Goal: Task Accomplishment & Management: Use online tool/utility

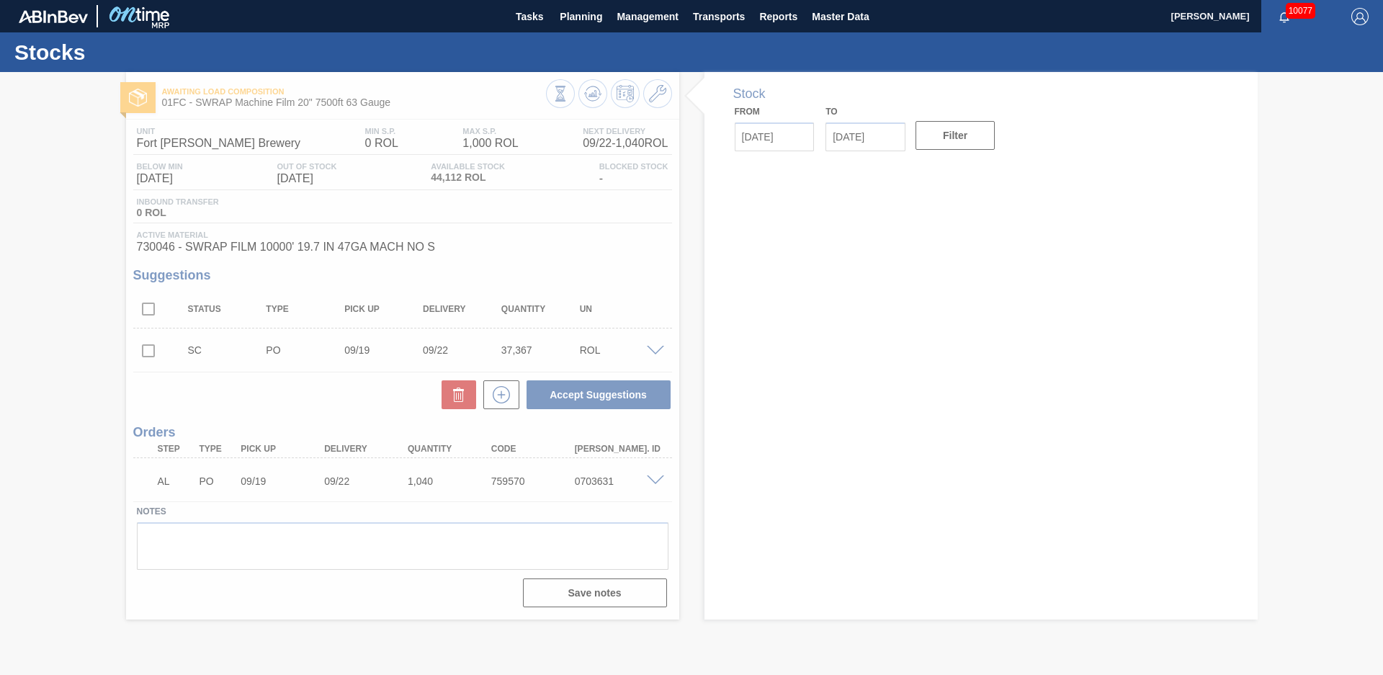
type input "[DATE]"
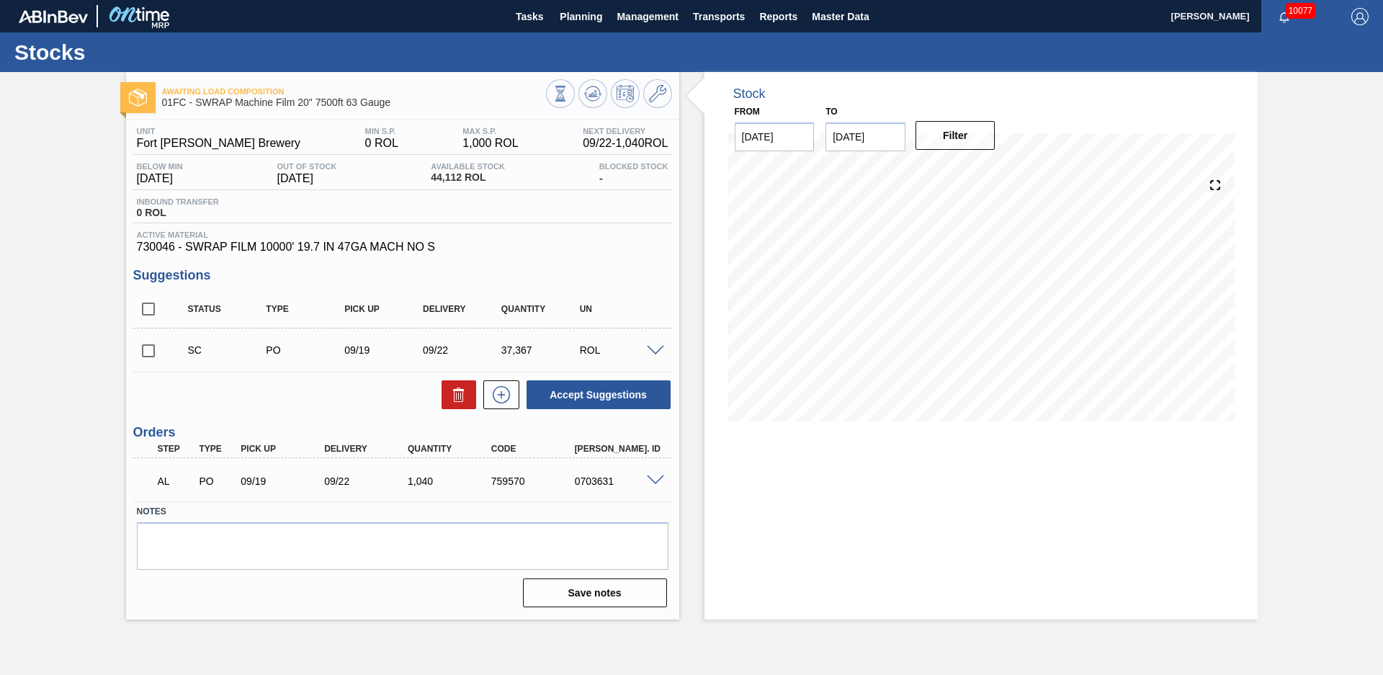
click at [696, 242] on div "Stock From [DATE] to [DATE] Filter 08/15 Stock Projection 43,306.953 SAP Planni…" at bounding box center [968, 345] width 578 height 547
click at [528, 20] on span "Tasks" at bounding box center [530, 16] width 32 height 17
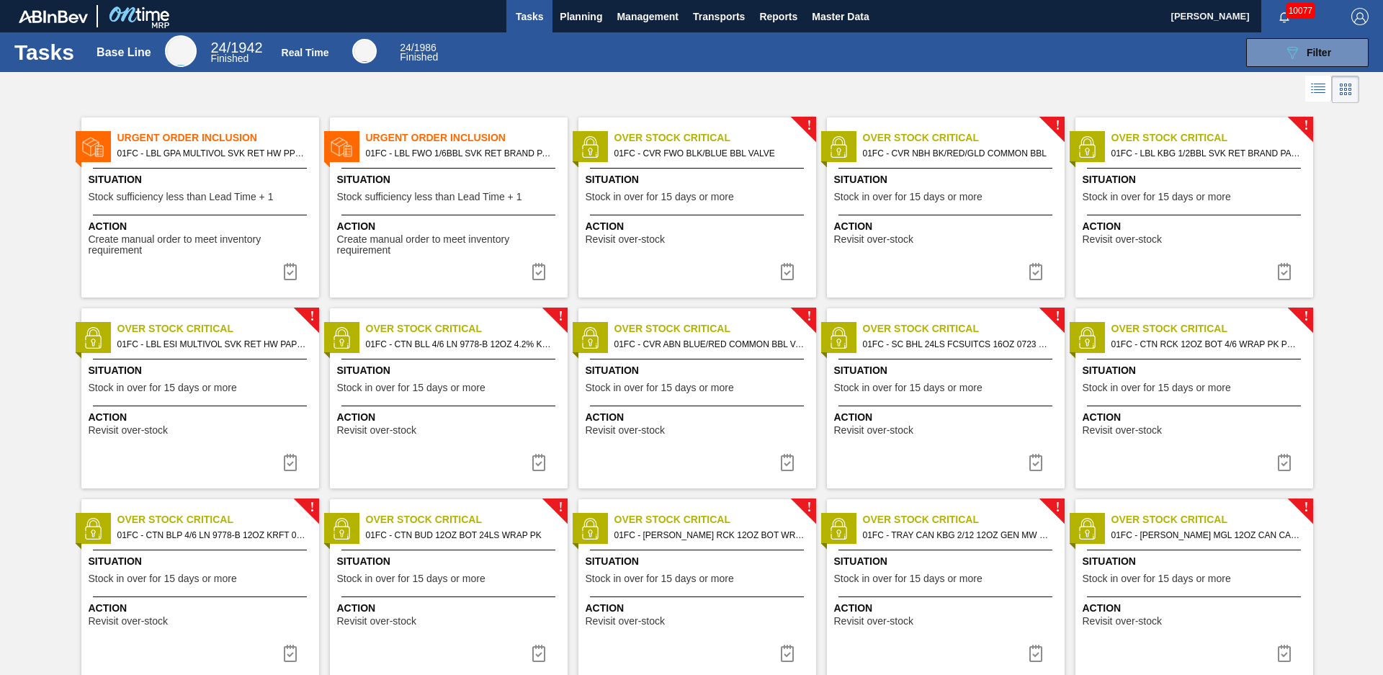
click at [449, 153] on span "01FC - LBL FWO 1/6BBL SVK RET BRAND PAPER #4" at bounding box center [461, 153] width 190 height 16
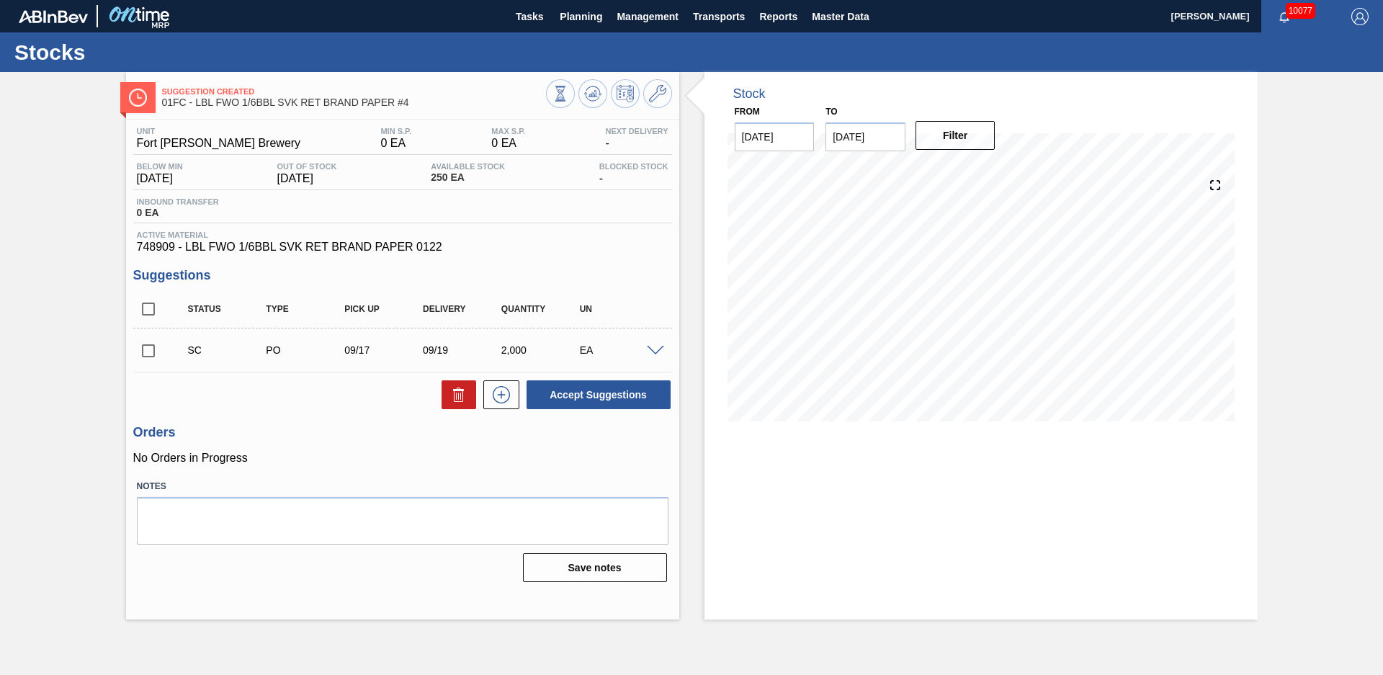
click at [690, 274] on div "Stock From [DATE] to [DATE] Filter" at bounding box center [968, 345] width 578 height 547
click at [86, 123] on div "Suggestion Created 01FC - LBL FWO 1/6BBL SVK RET BRAND PAPER #4 Unit Fort [PERS…" at bounding box center [691, 345] width 1383 height 547
click at [532, 27] on button "Tasks" at bounding box center [529, 16] width 46 height 32
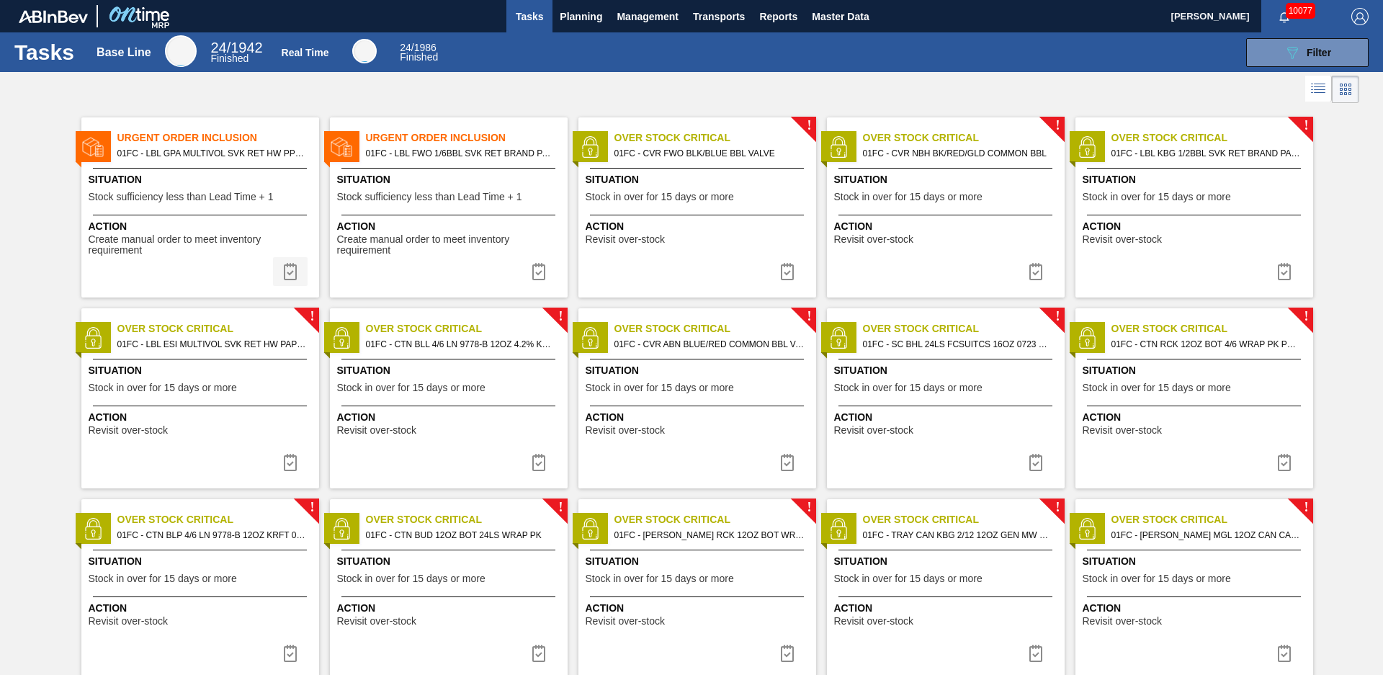
click at [290, 277] on img at bounding box center [290, 271] width 17 height 17
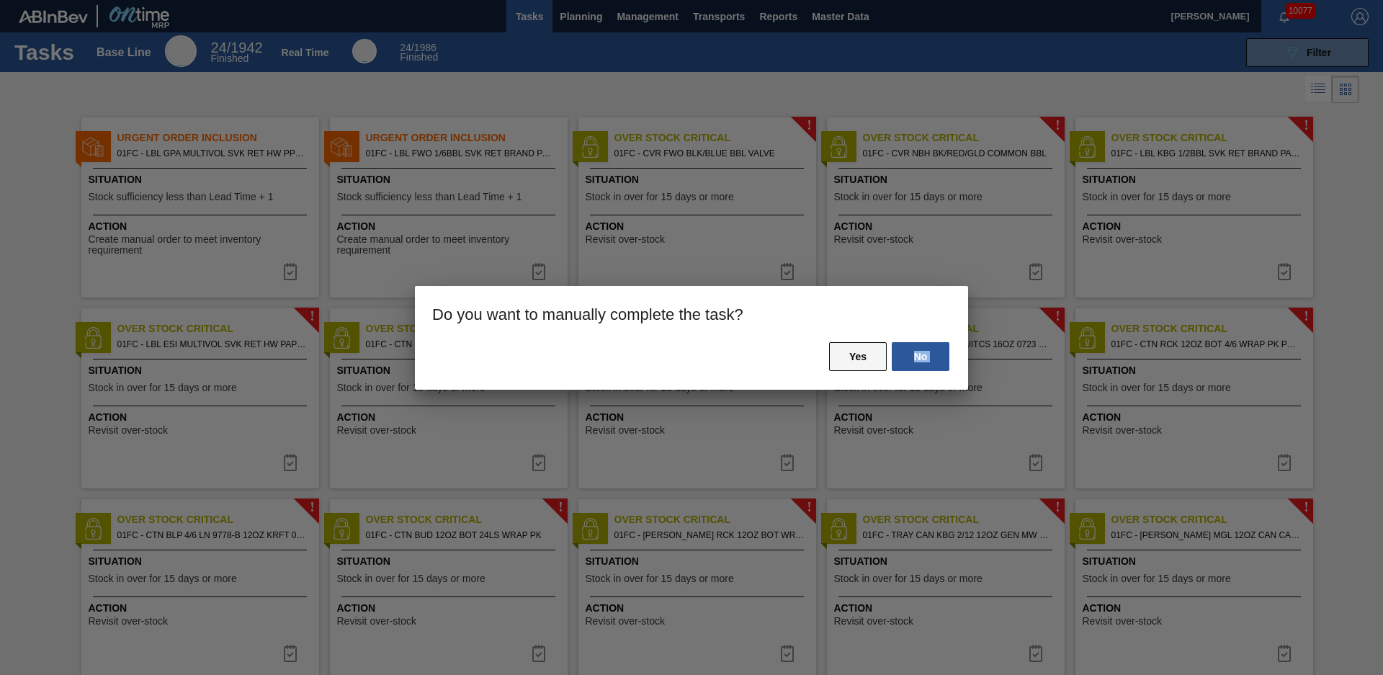
click at [829, 365] on div "No Yes" at bounding box center [691, 365] width 553 height 49
click at [845, 362] on button "Yes" at bounding box center [858, 356] width 58 height 29
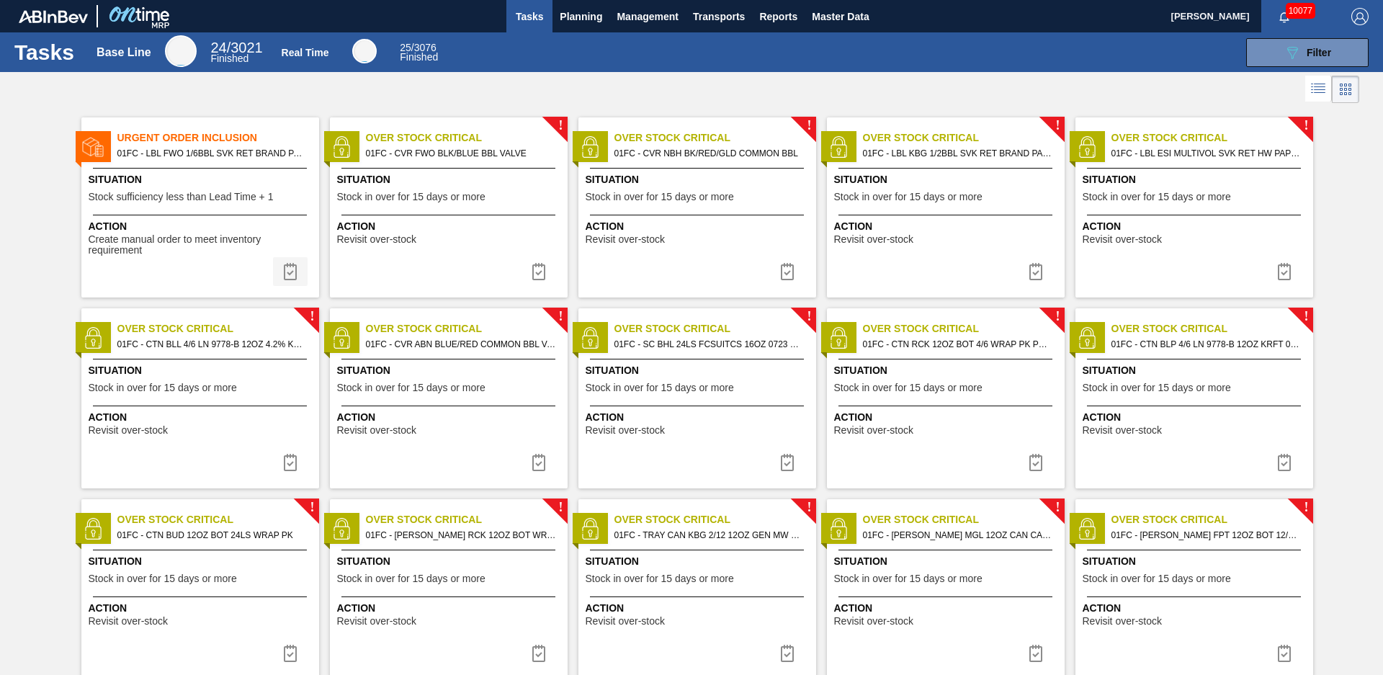
click at [286, 268] on img at bounding box center [290, 271] width 17 height 17
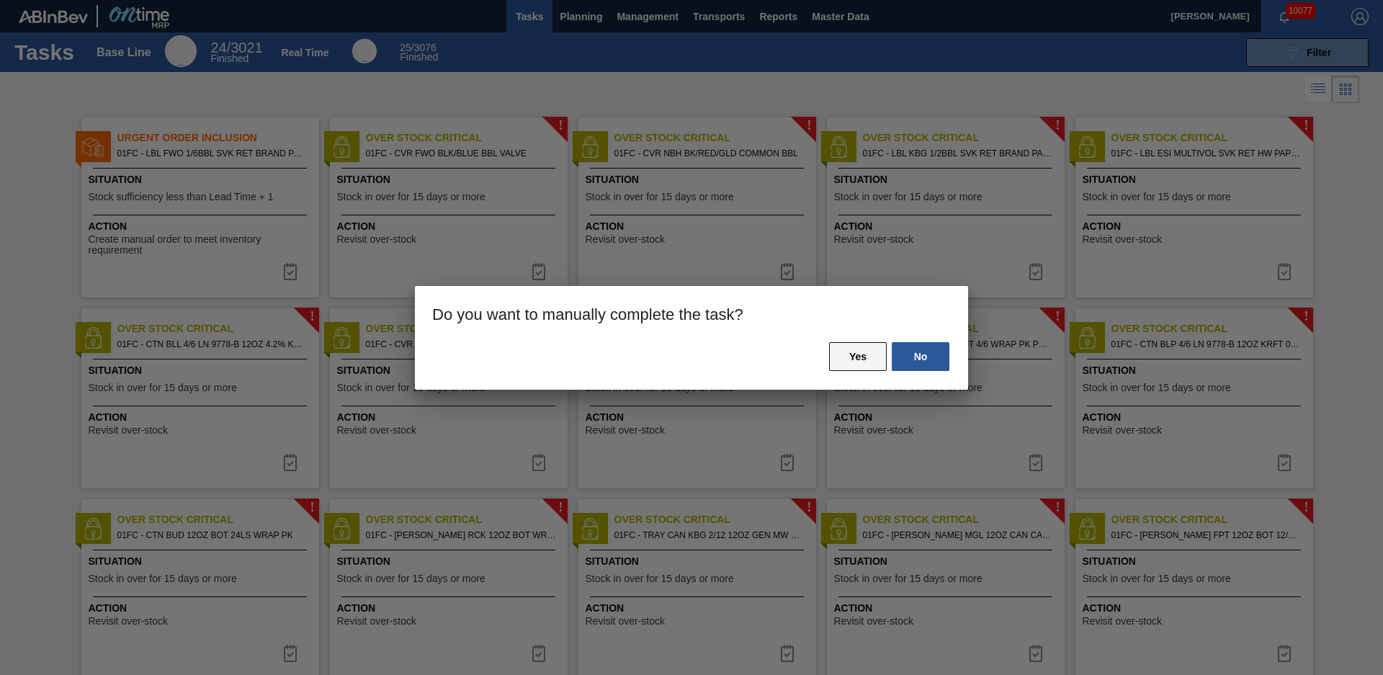
click at [846, 345] on button "Yes" at bounding box center [858, 356] width 58 height 29
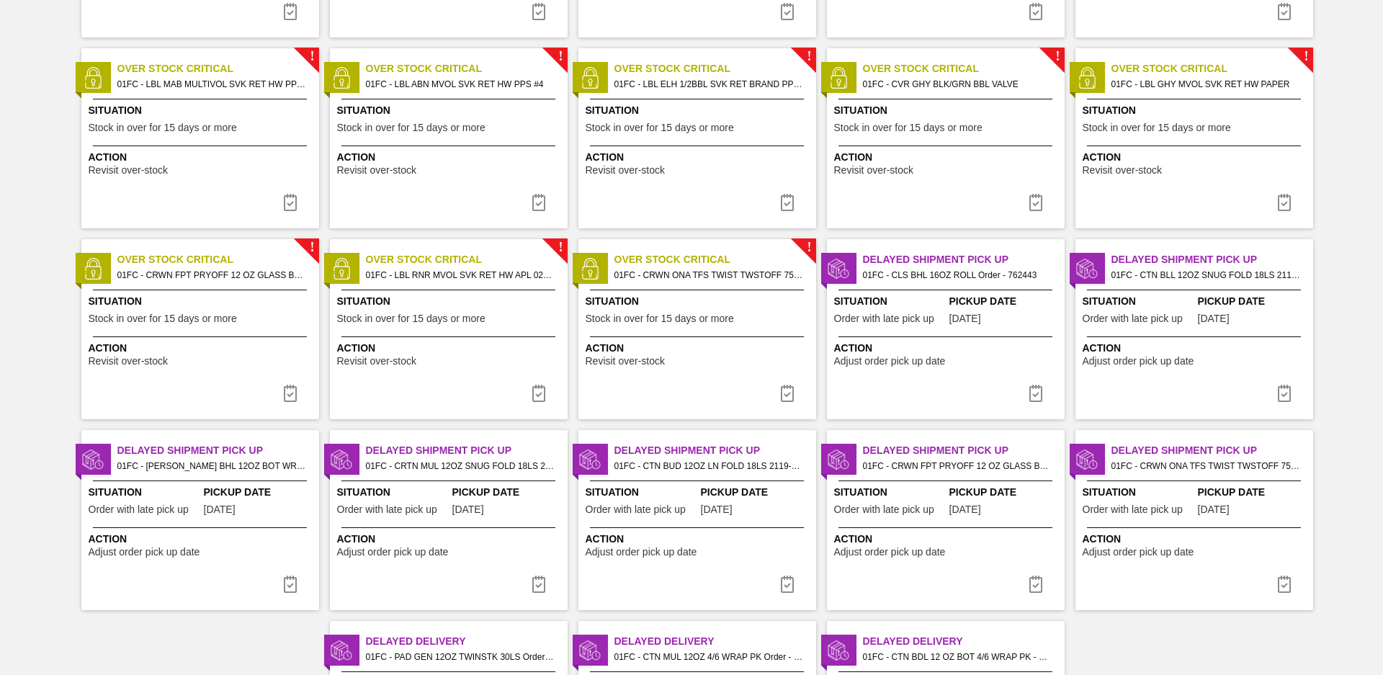
scroll to position [1376, 0]
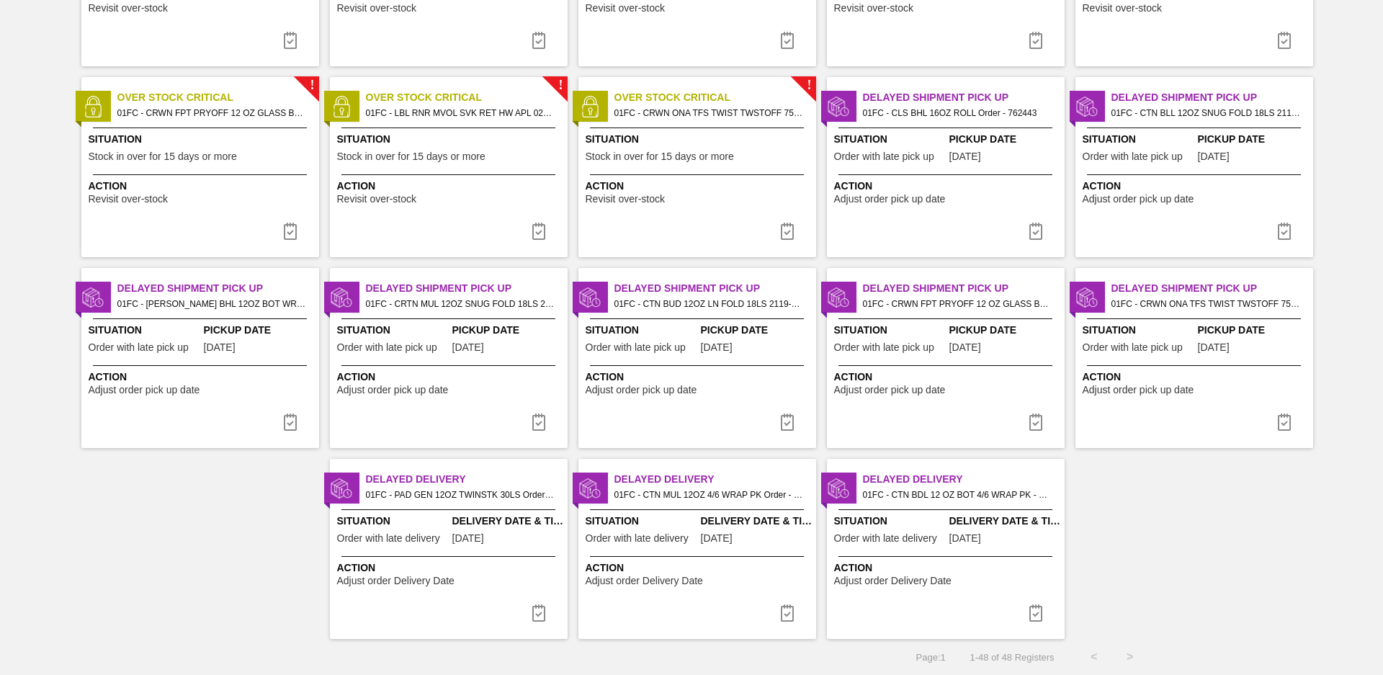
drag, startPoint x: 1037, startPoint y: 238, endPoint x: 1034, endPoint y: 253, distance: 15.5
click at [1037, 238] on img at bounding box center [1035, 231] width 17 height 17
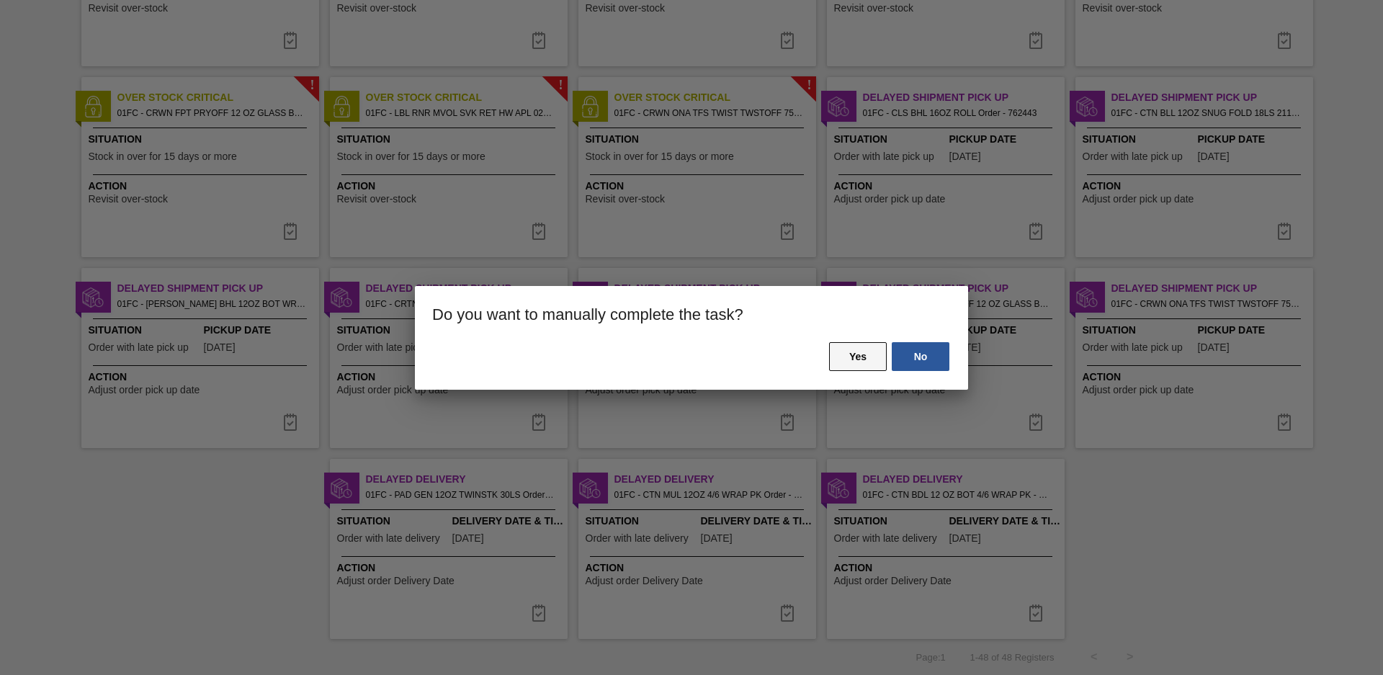
click at [861, 344] on button "Yes" at bounding box center [858, 356] width 58 height 29
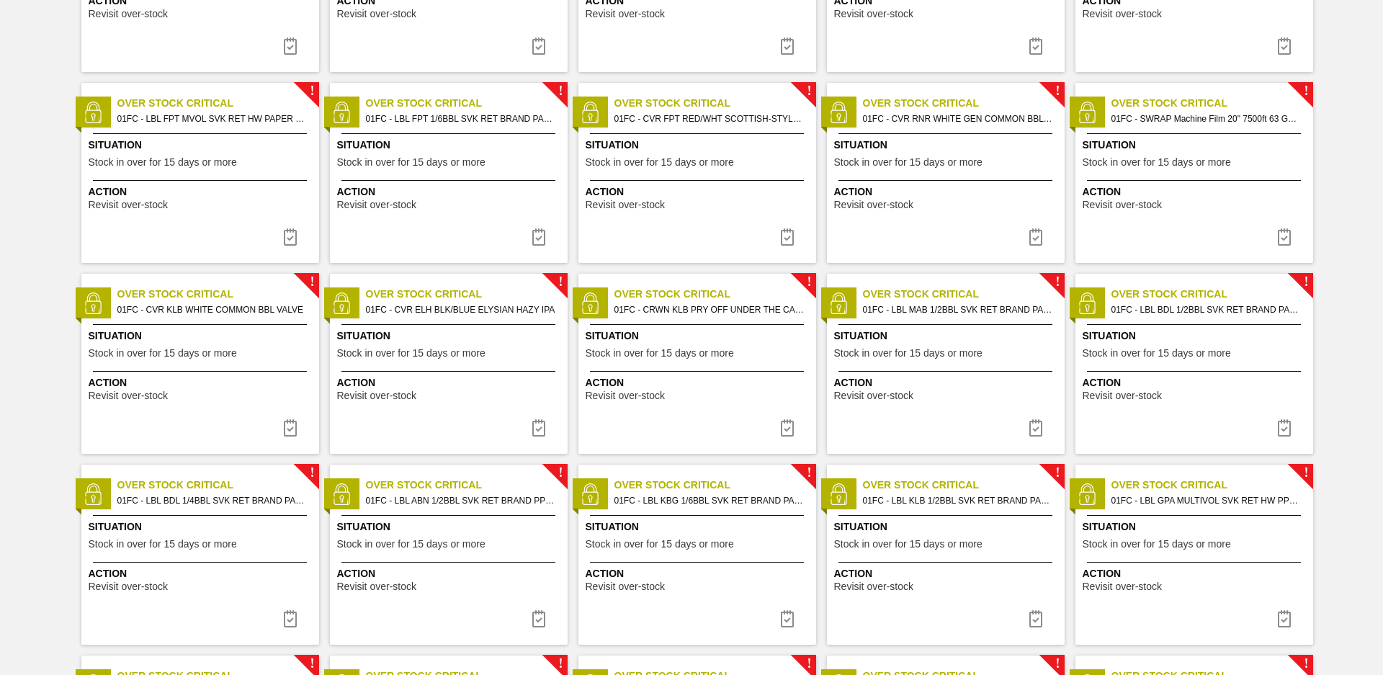
scroll to position [1316, 0]
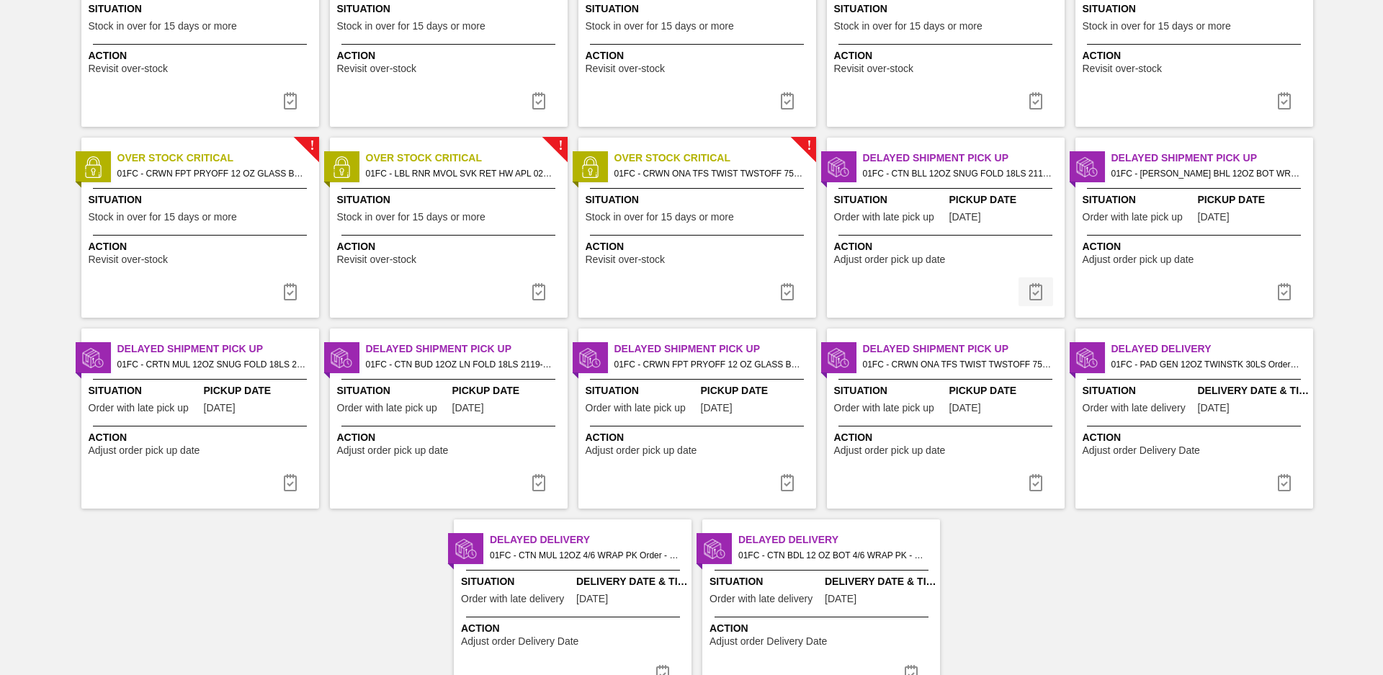
click at [1029, 285] on img at bounding box center [1035, 291] width 17 height 17
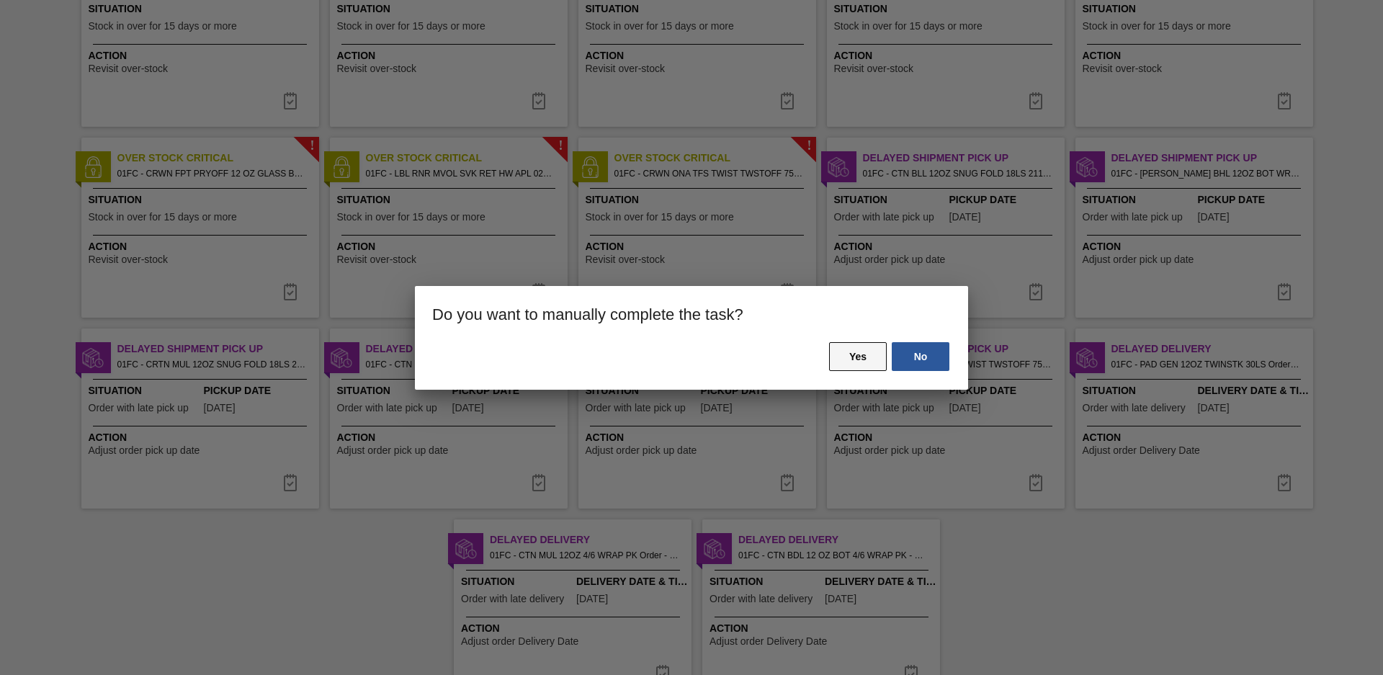
click at [864, 365] on button "Yes" at bounding box center [858, 356] width 58 height 29
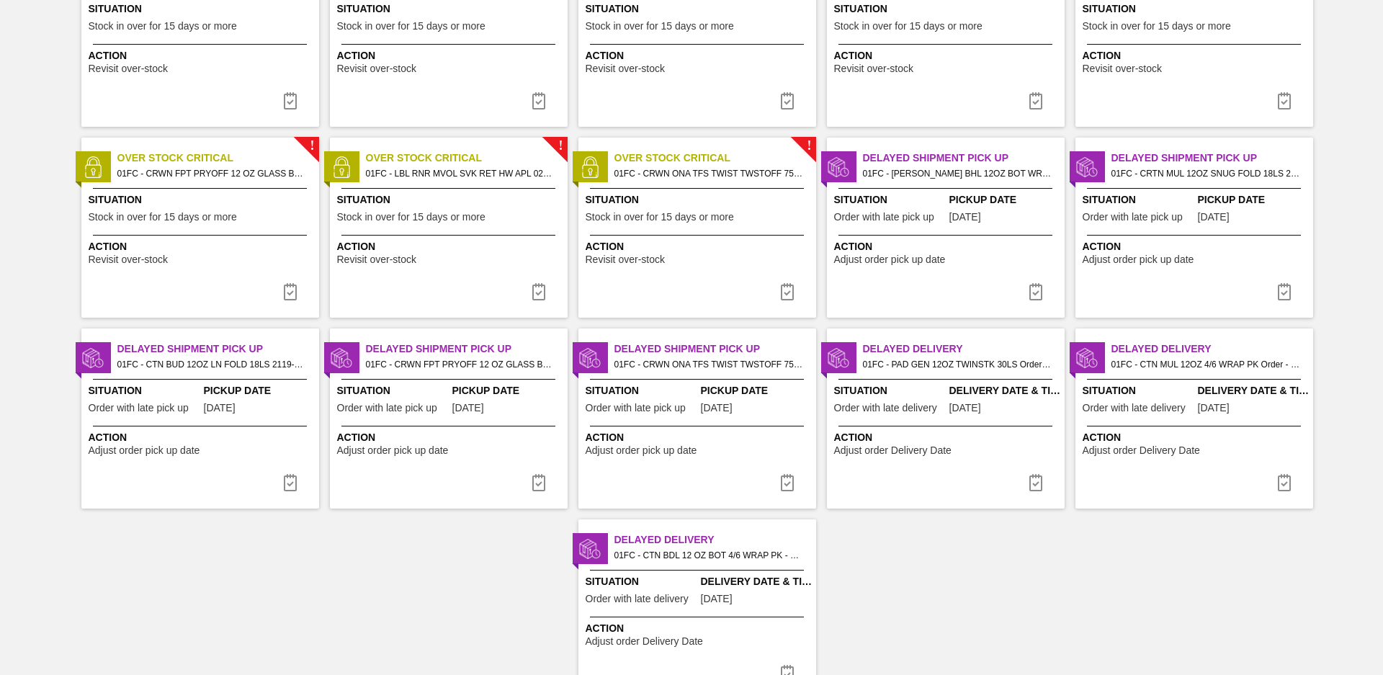
scroll to position [0, 0]
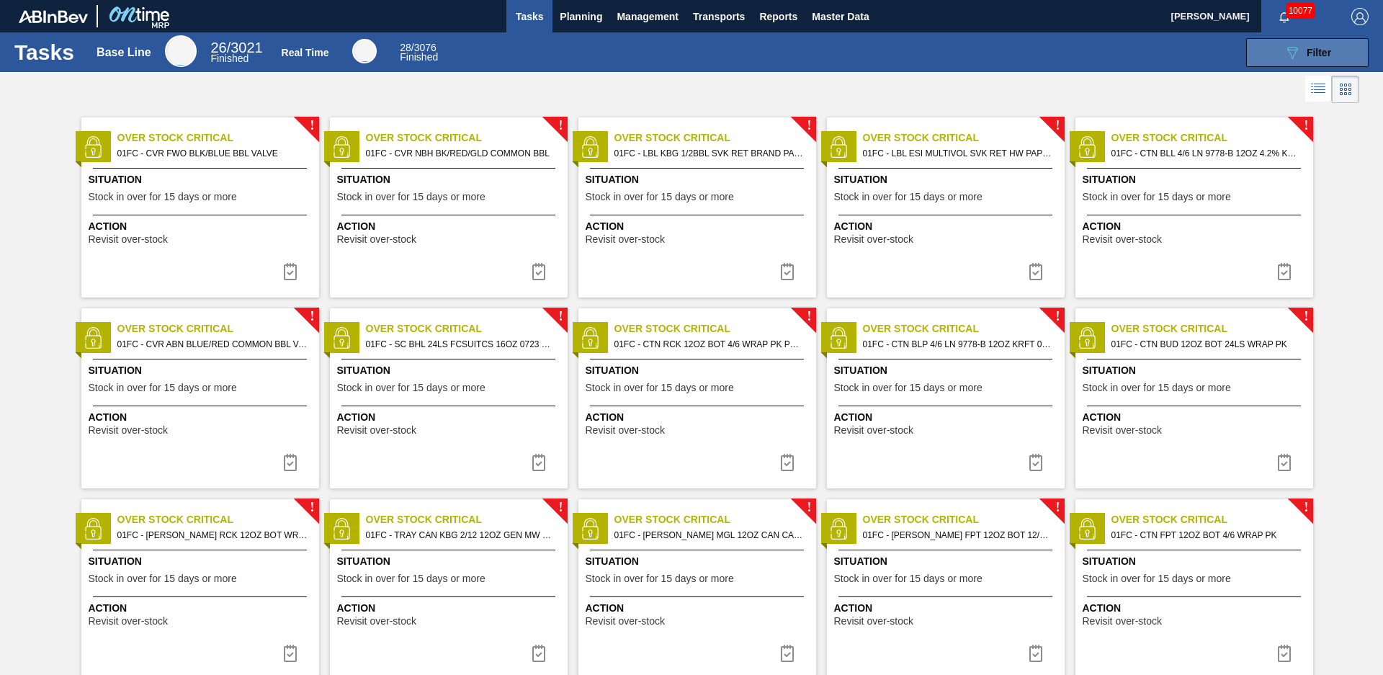
click at [1288, 52] on icon "089F7B8B-B2A5-4AFE-B5C0-19BA573D28AC" at bounding box center [1292, 52] width 17 height 17
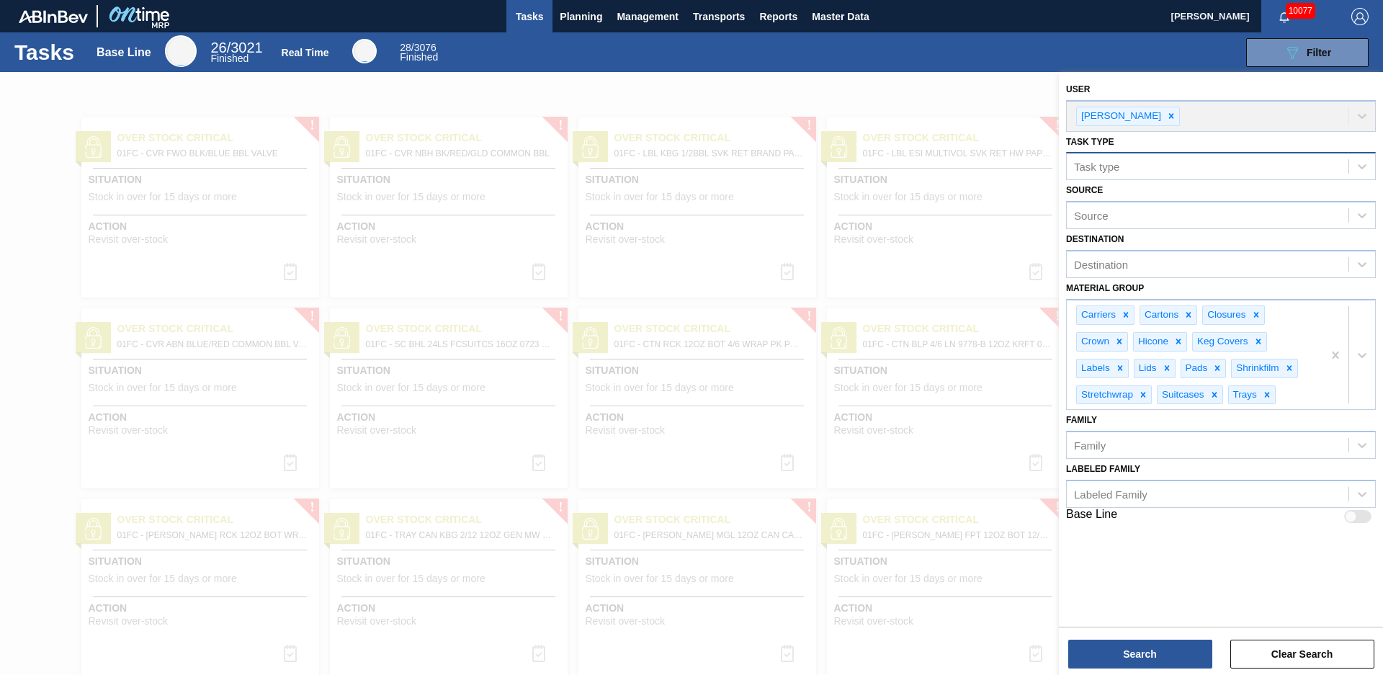
click at [1166, 164] on div "Task type" at bounding box center [1208, 166] width 282 height 21
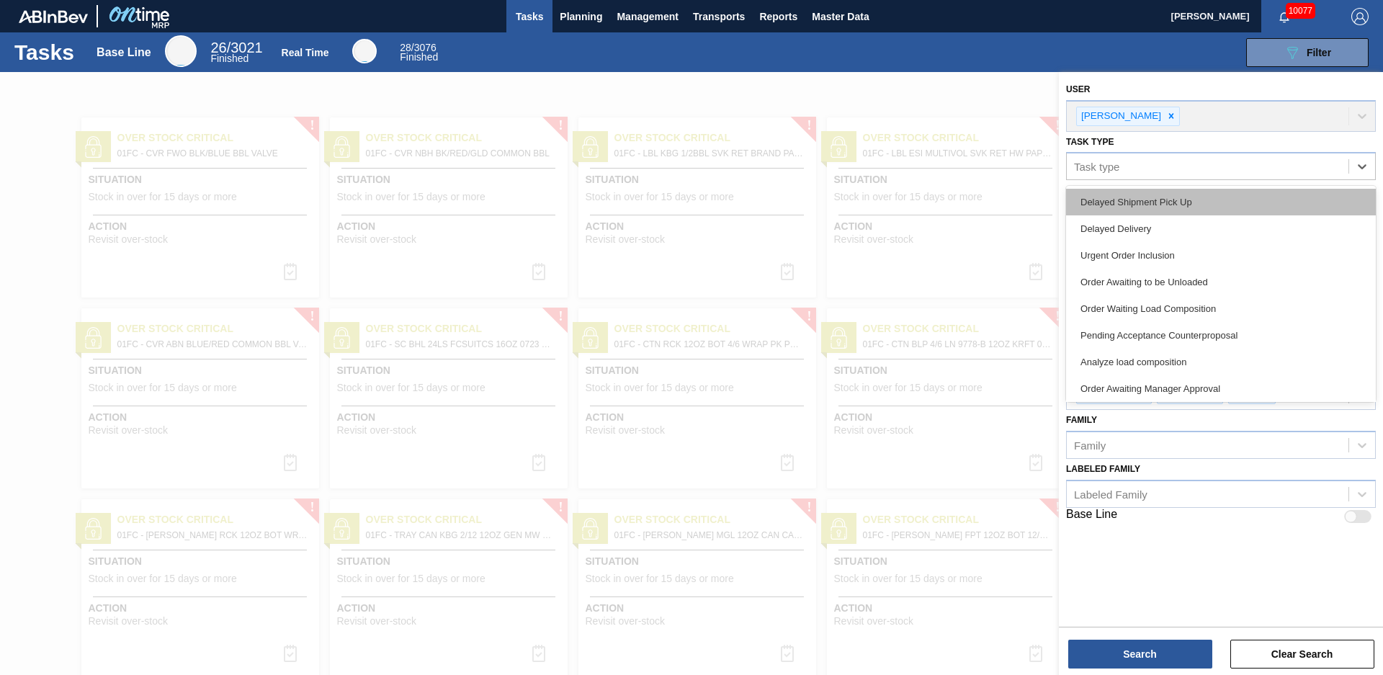
click at [1146, 210] on div "Delayed Shipment Pick Up" at bounding box center [1221, 202] width 310 height 27
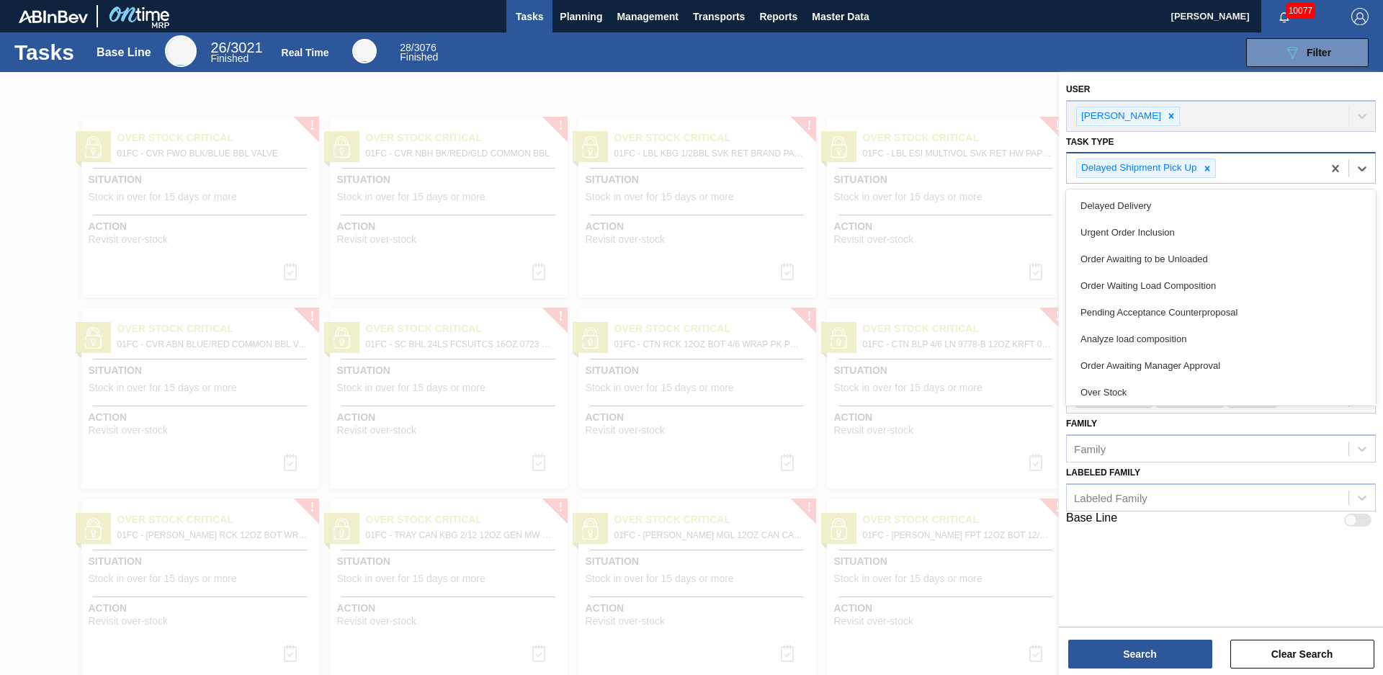
click at [1248, 173] on div "Delayed Shipment Pick Up" at bounding box center [1195, 168] width 256 height 30
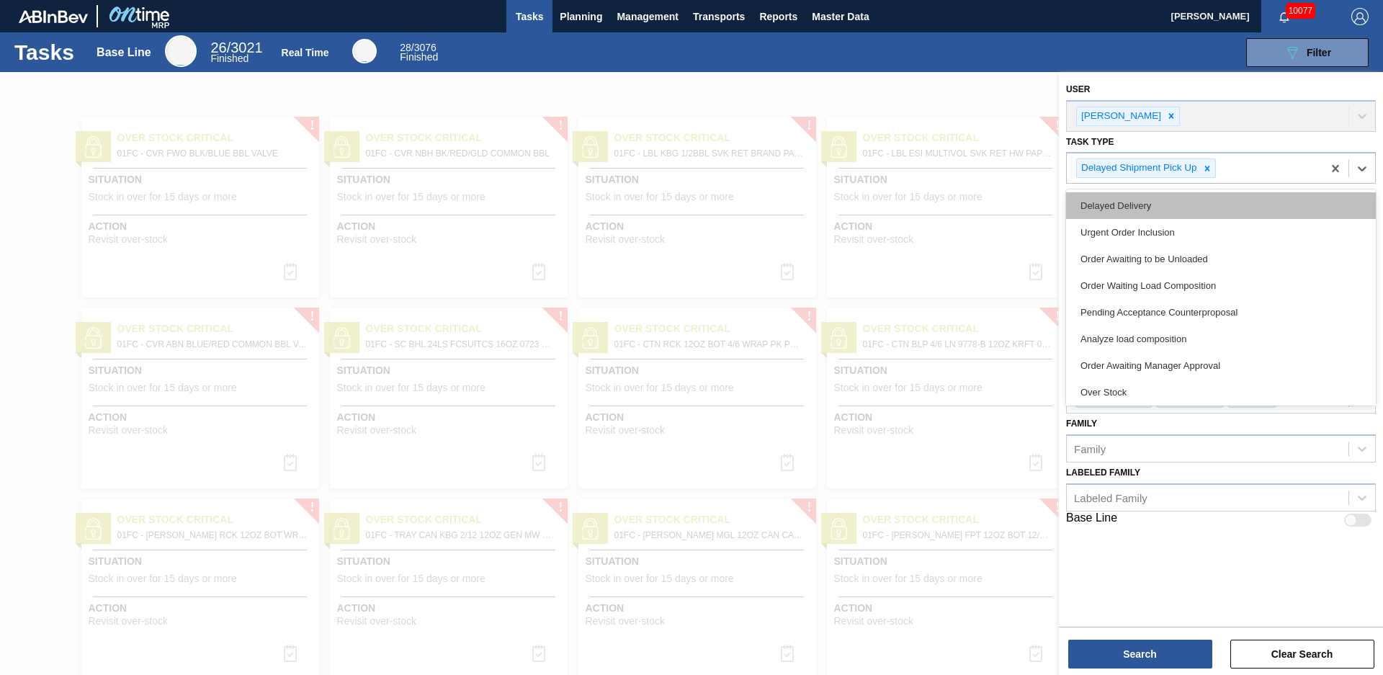
click at [1137, 207] on div "Delayed Delivery" at bounding box center [1221, 205] width 310 height 27
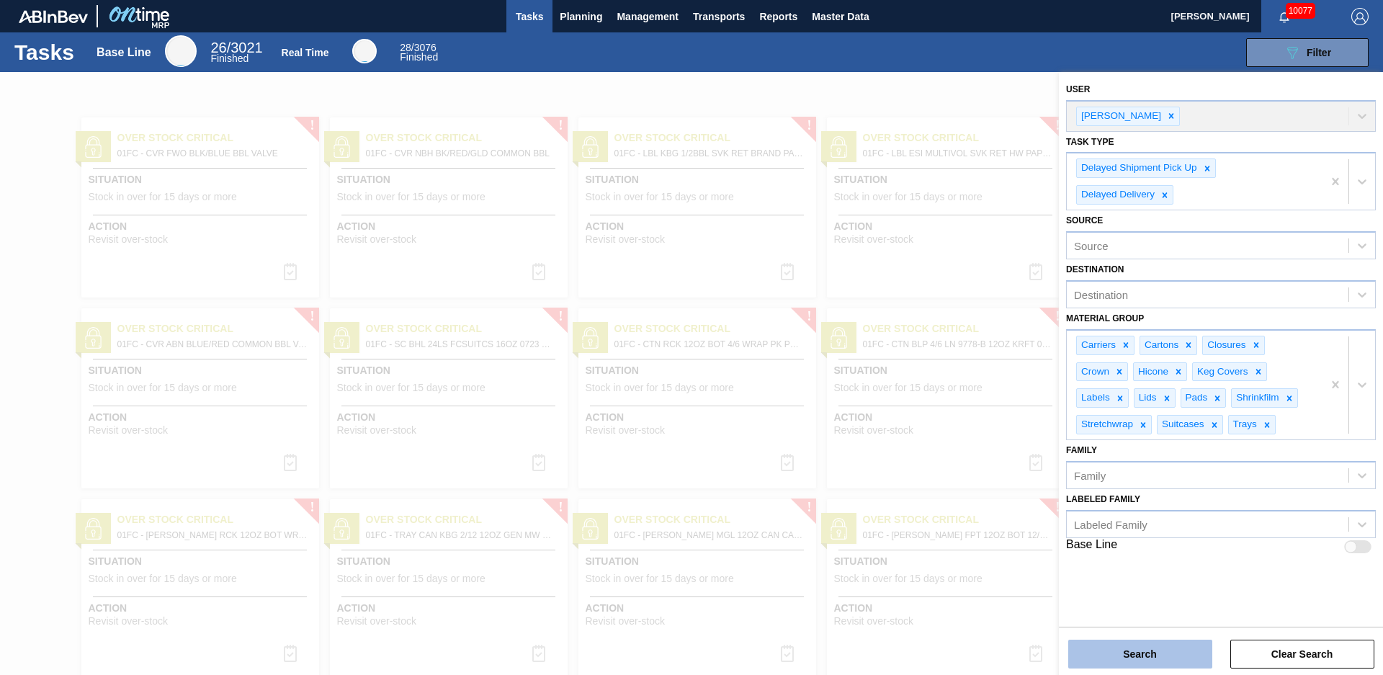
click at [1144, 654] on button "Search" at bounding box center [1140, 654] width 144 height 29
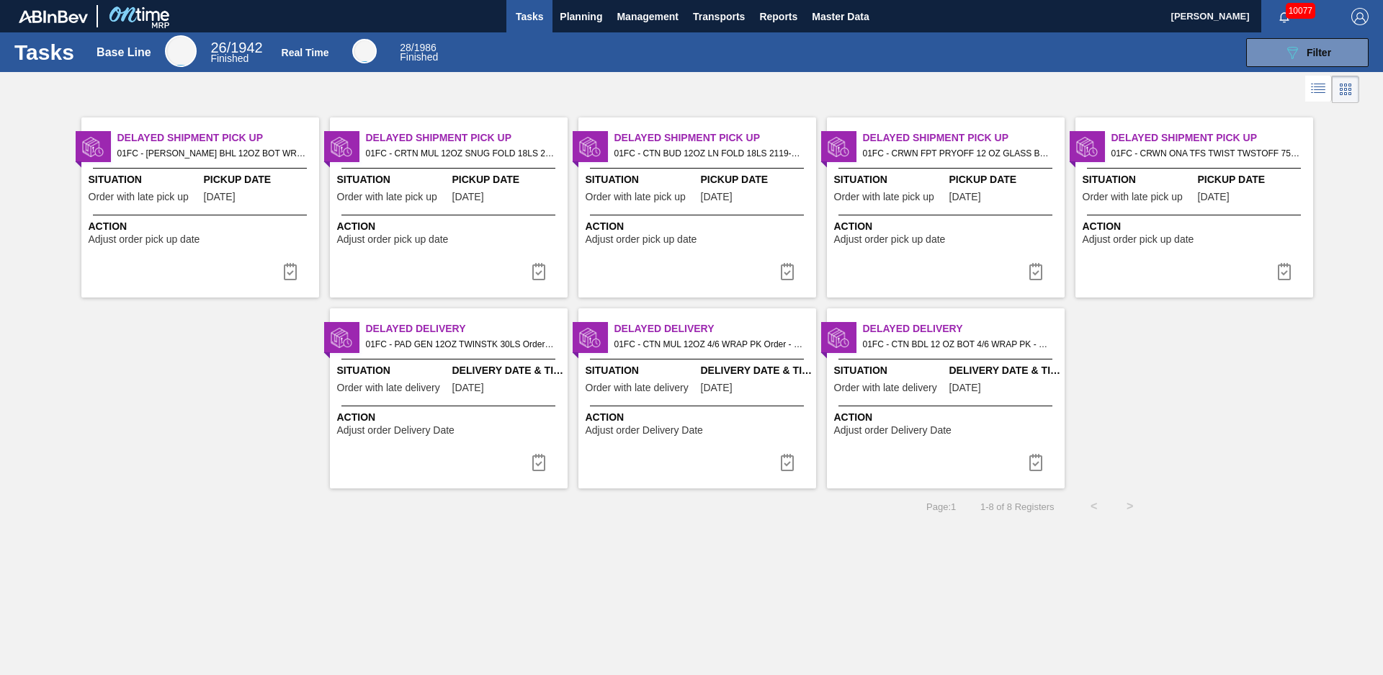
click at [637, 325] on span "Delayed Delivery" at bounding box center [715, 328] width 202 height 15
click at [545, 461] on img at bounding box center [538, 462] width 17 height 17
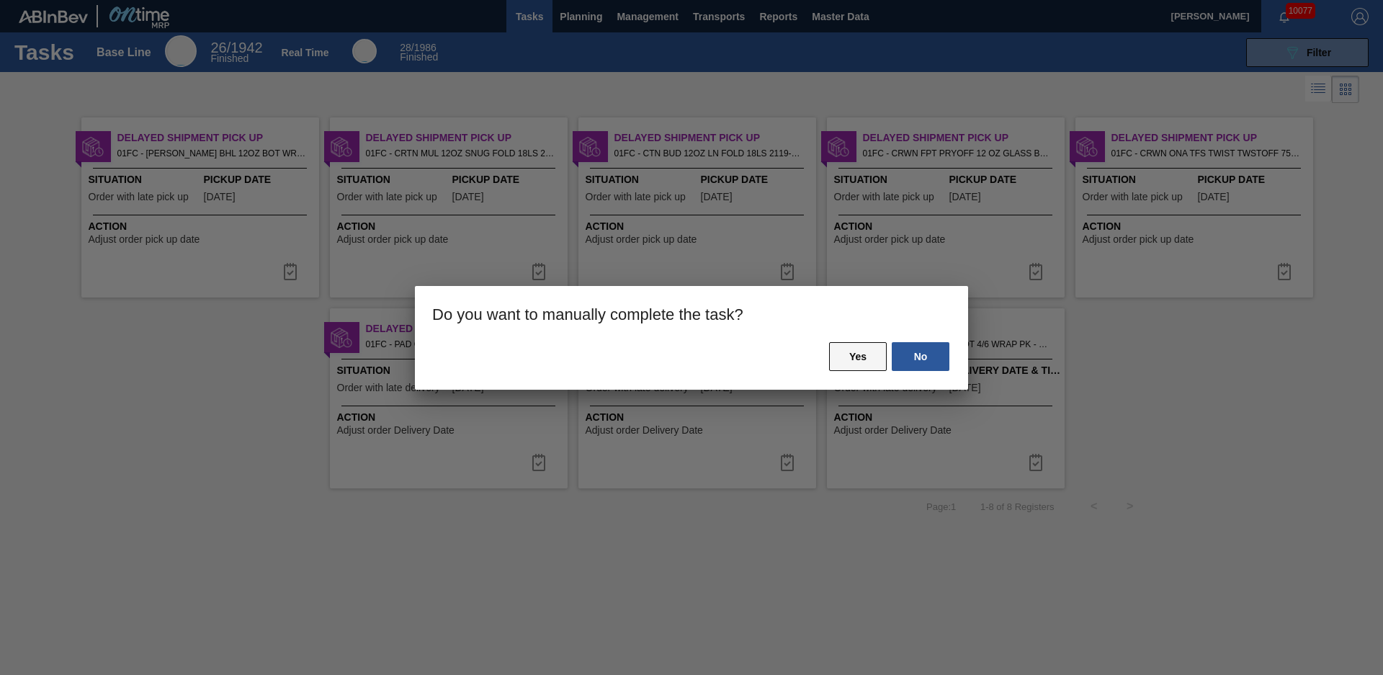
click at [831, 354] on button "Yes" at bounding box center [858, 356] width 58 height 29
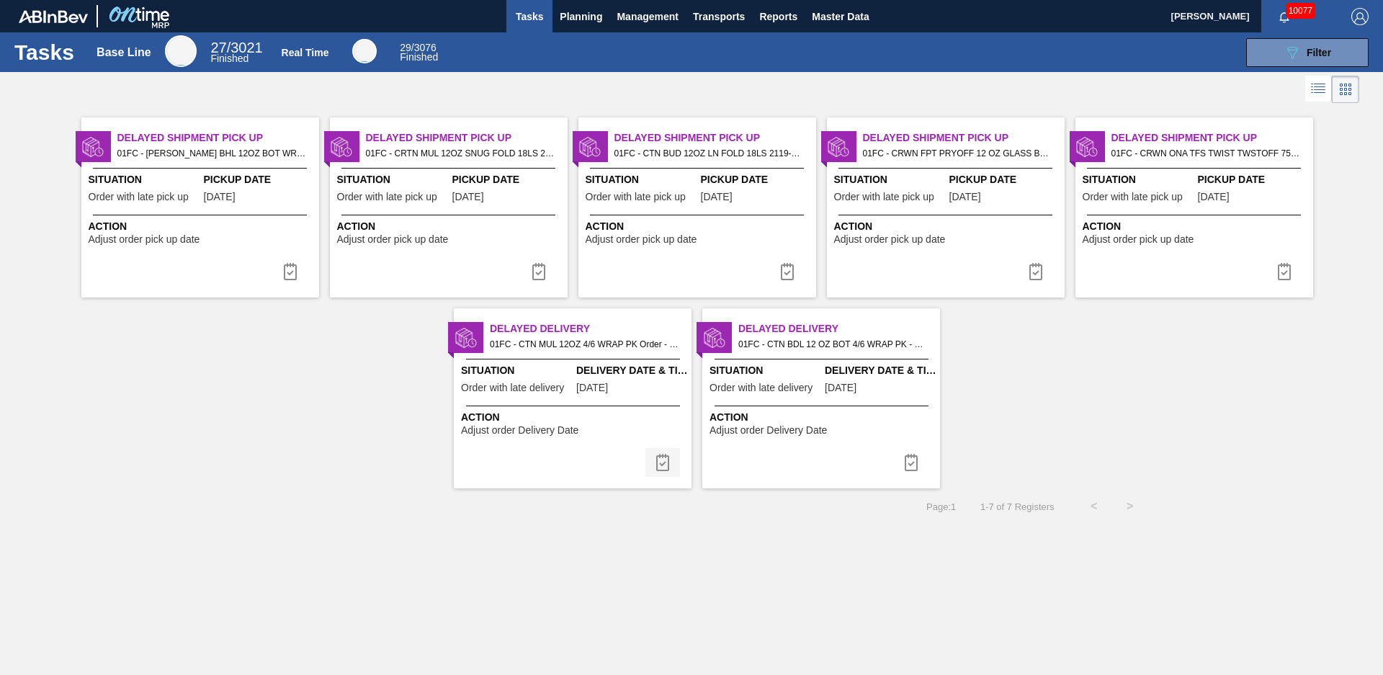
click at [655, 463] on img at bounding box center [662, 462] width 17 height 17
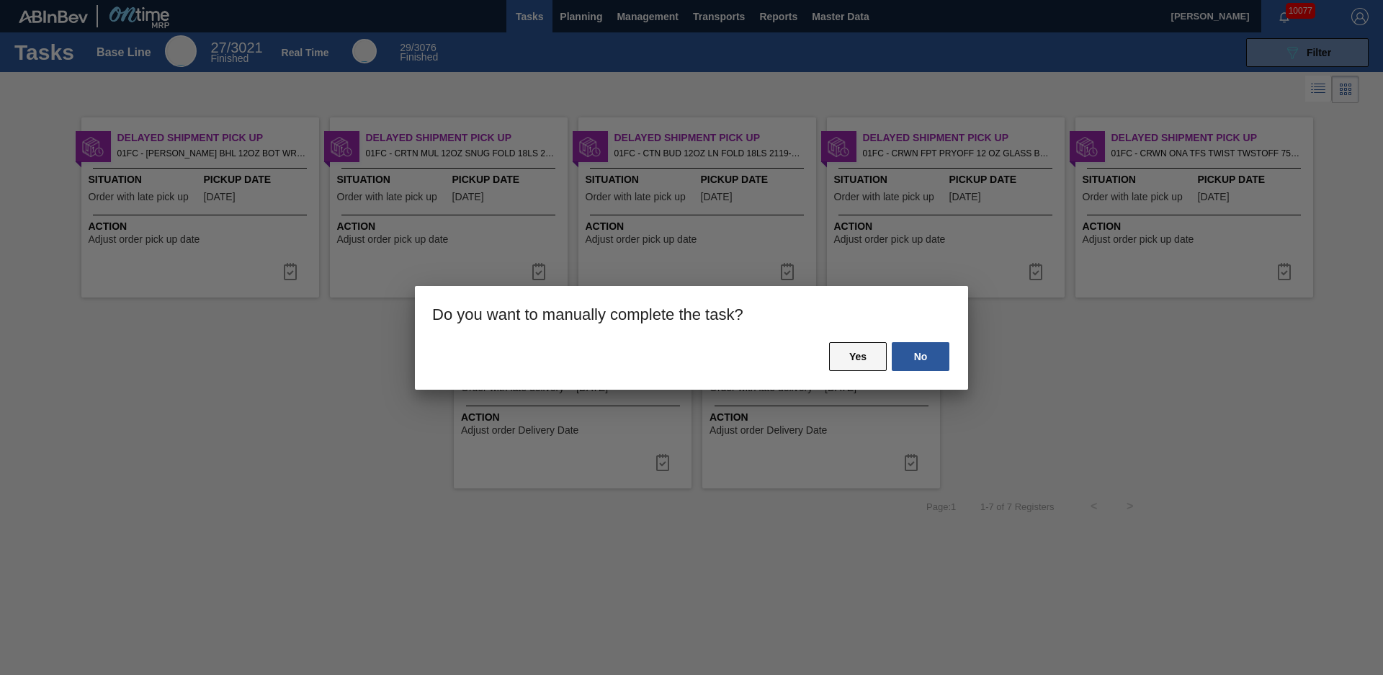
click at [867, 352] on button "Yes" at bounding box center [858, 356] width 58 height 29
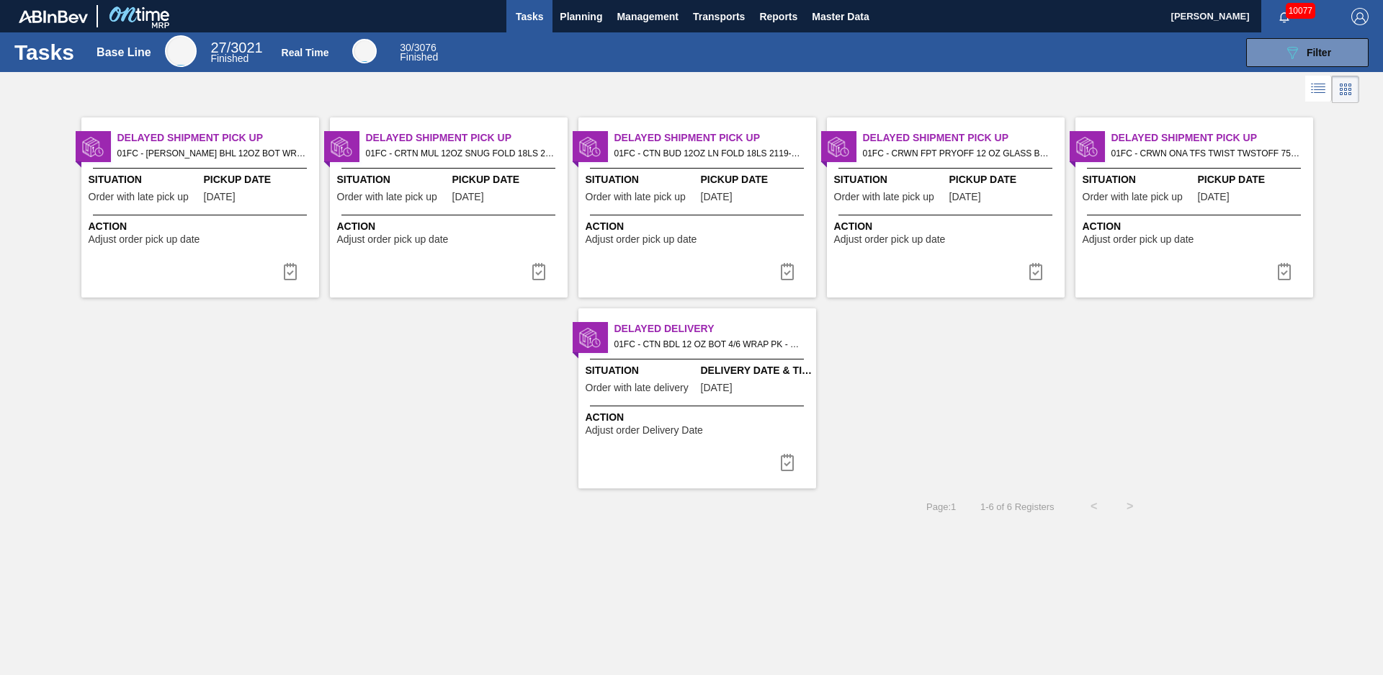
click at [666, 344] on span "01FC - CTN BDL 12 OZ BOT 4/6 WRAP PK - POST PRINT Order - 748028" at bounding box center [709, 344] width 190 height 16
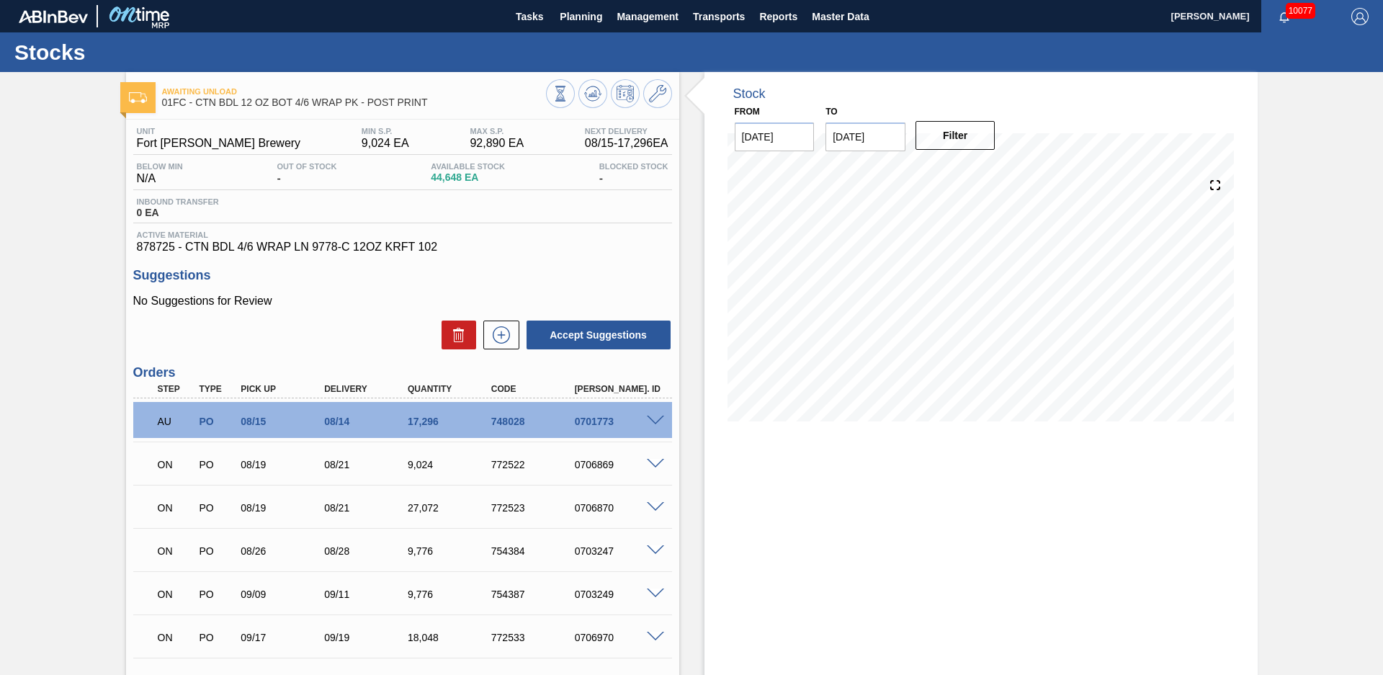
drag, startPoint x: 20, startPoint y: 346, endPoint x: 4, endPoint y: 351, distance: 17.3
click at [20, 346] on div "Awaiting Unload 01FC - CTN BDL 12 OZ BOT 4/6 WRAP PK - POST PRINT Unit Fort [PE…" at bounding box center [691, 445] width 1383 height 747
click at [519, 22] on span "Tasks" at bounding box center [530, 16] width 32 height 17
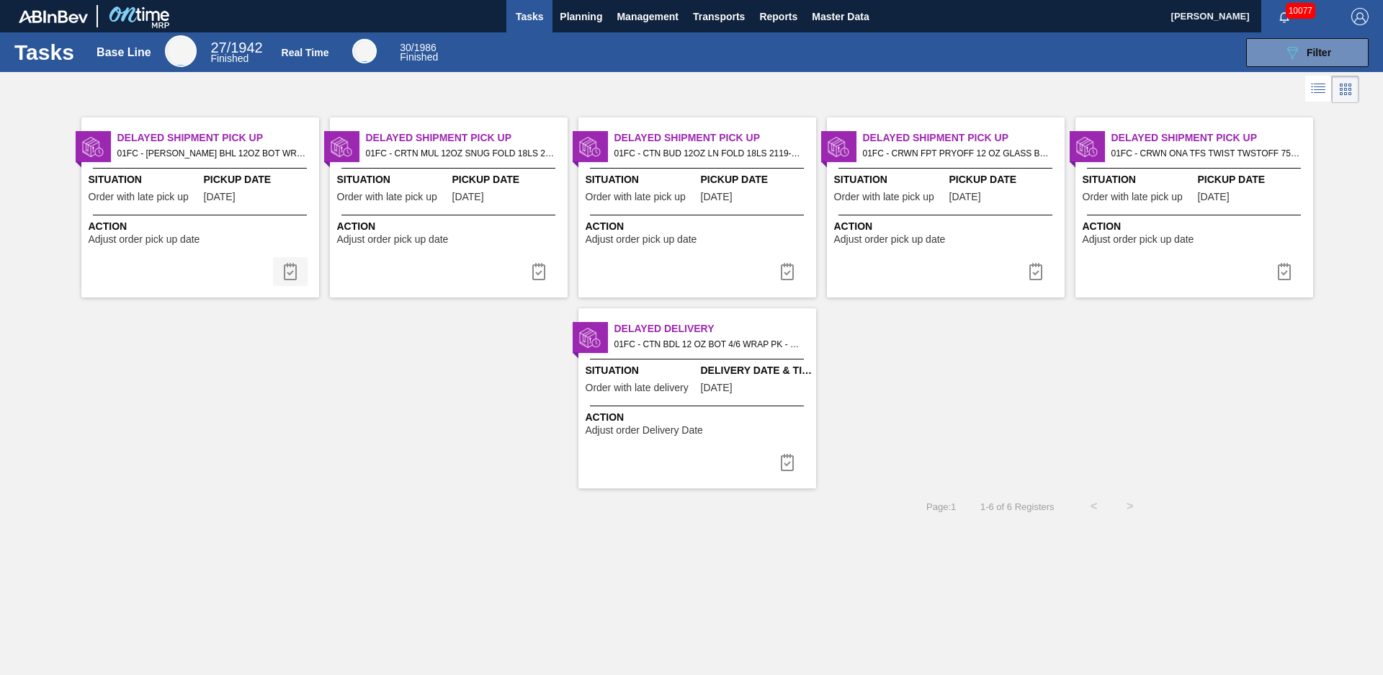
click at [300, 270] on button at bounding box center [290, 271] width 35 height 29
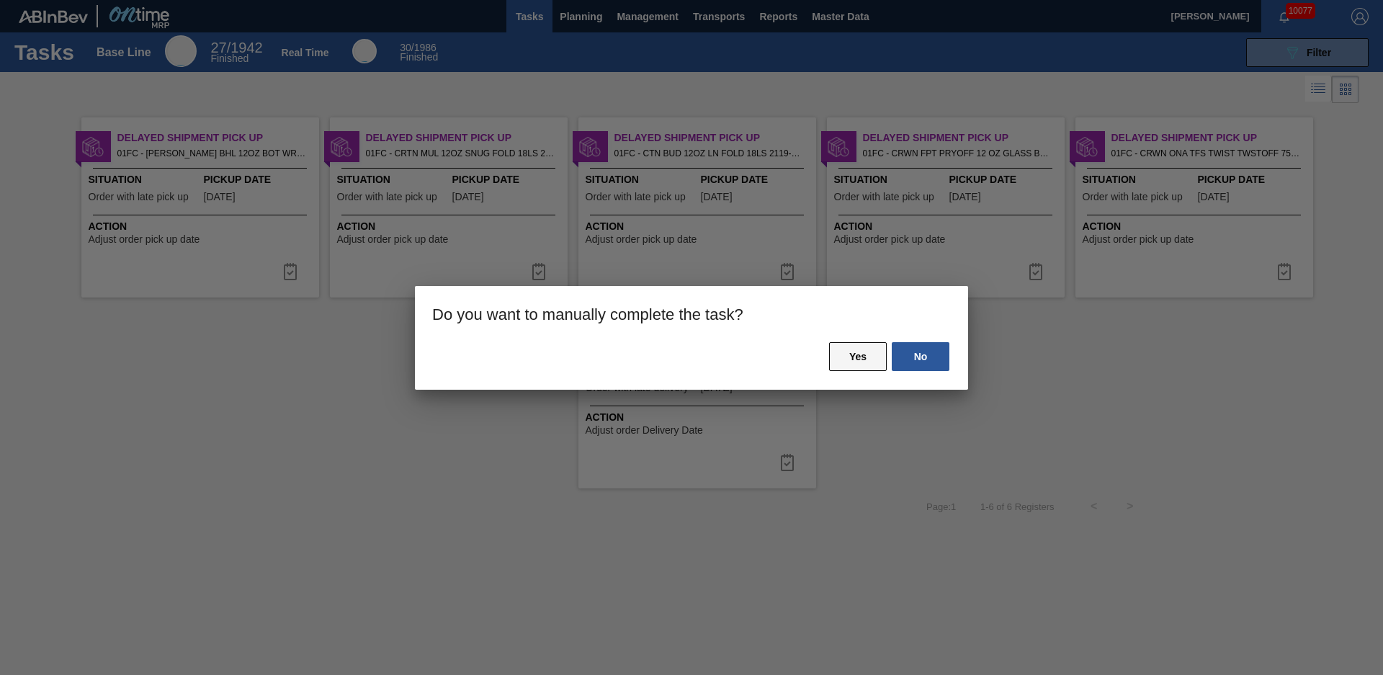
click at [872, 368] on button "Yes" at bounding box center [858, 356] width 58 height 29
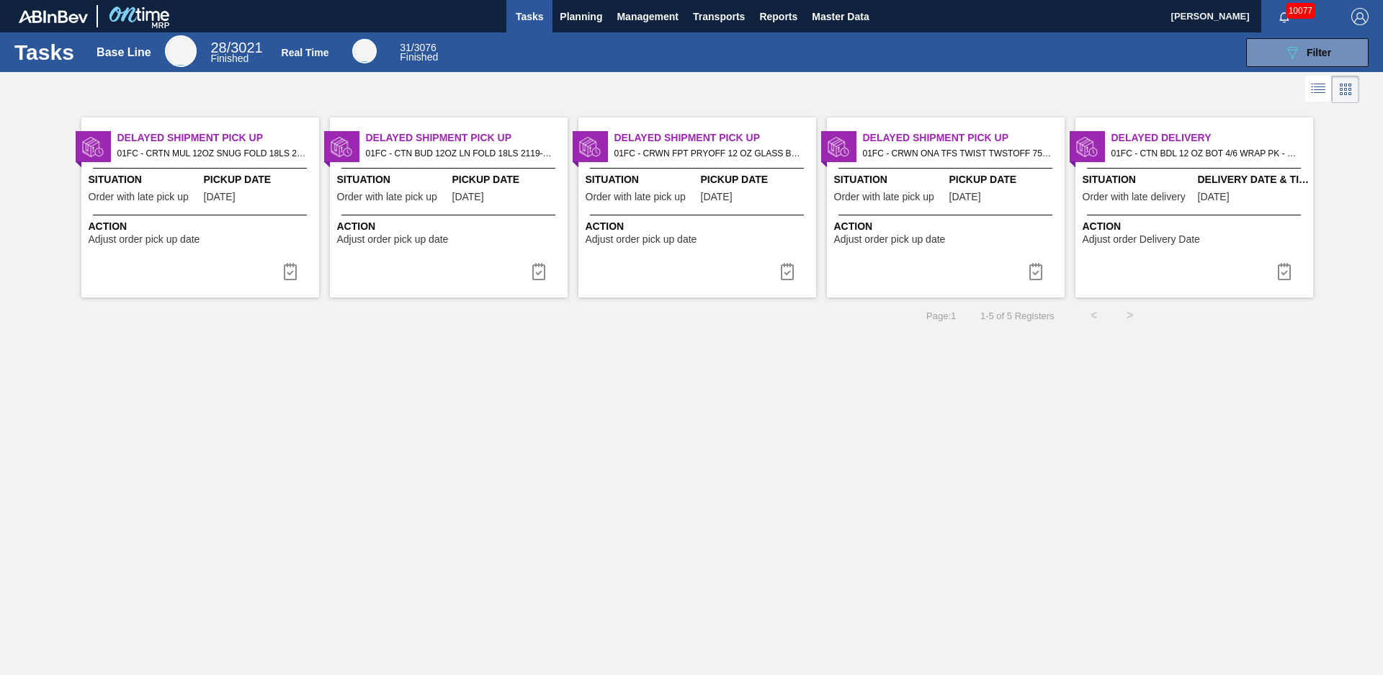
click at [289, 276] on img at bounding box center [290, 271] width 17 height 17
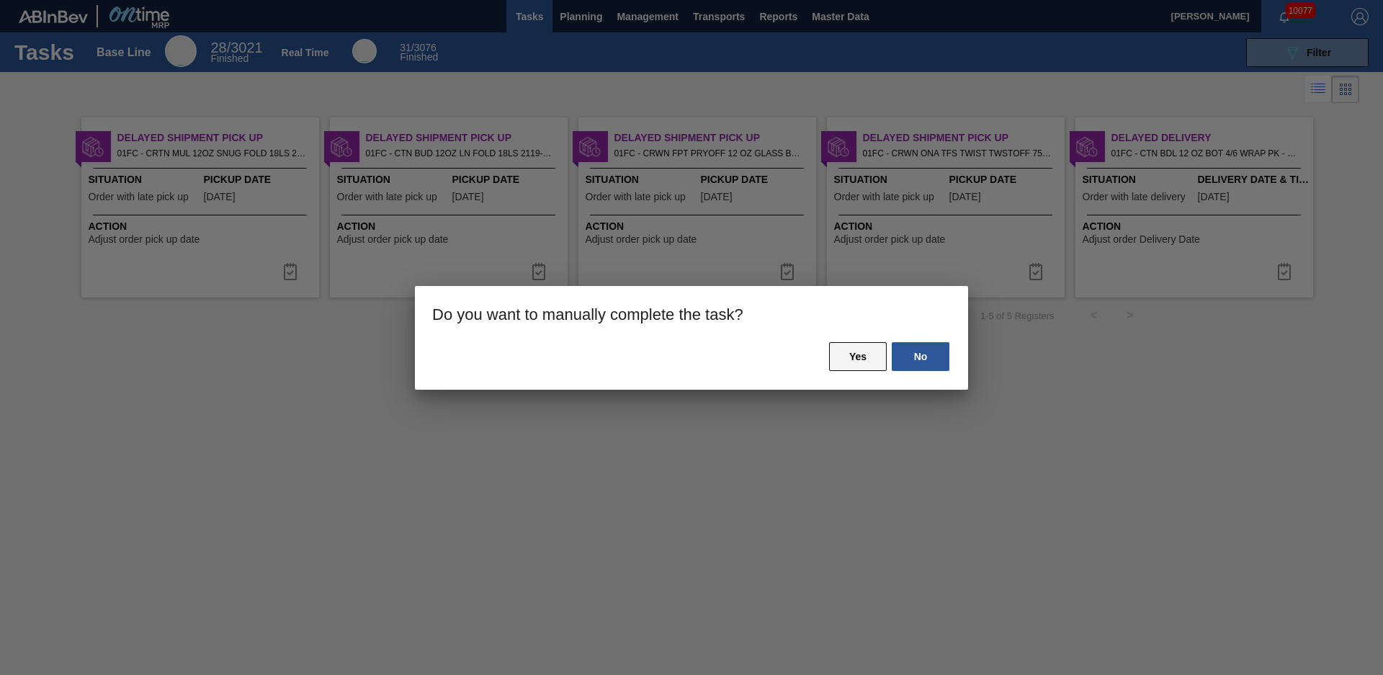
click at [865, 361] on button "Yes" at bounding box center [858, 356] width 58 height 29
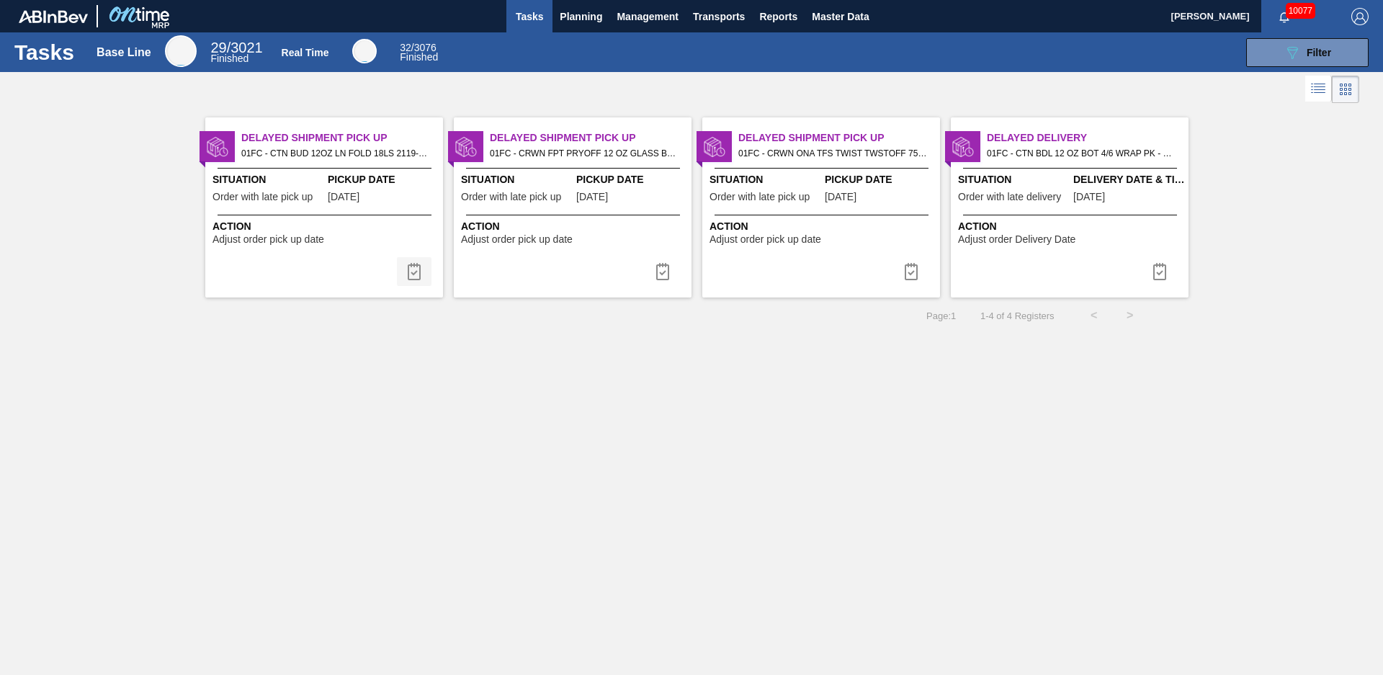
click at [405, 268] on button at bounding box center [414, 271] width 35 height 29
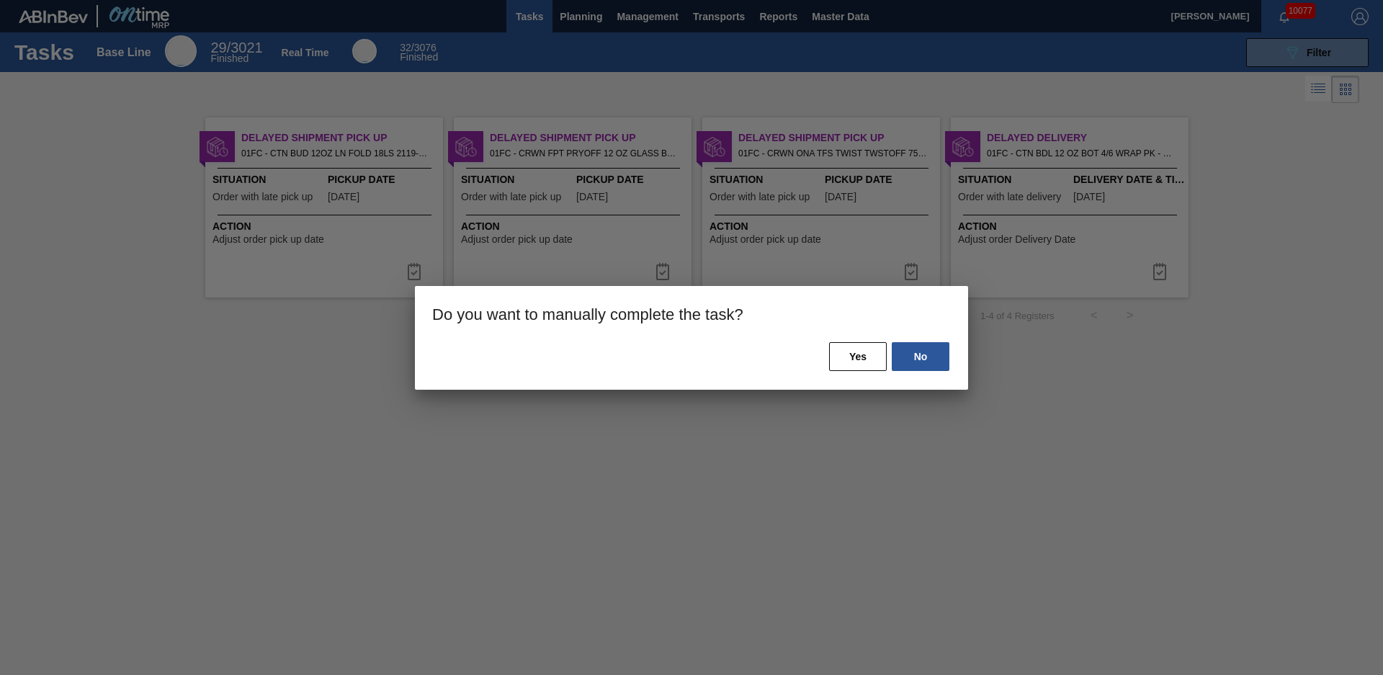
click at [871, 371] on div "No Yes" at bounding box center [691, 365] width 553 height 49
click at [869, 367] on button "Yes" at bounding box center [858, 356] width 58 height 29
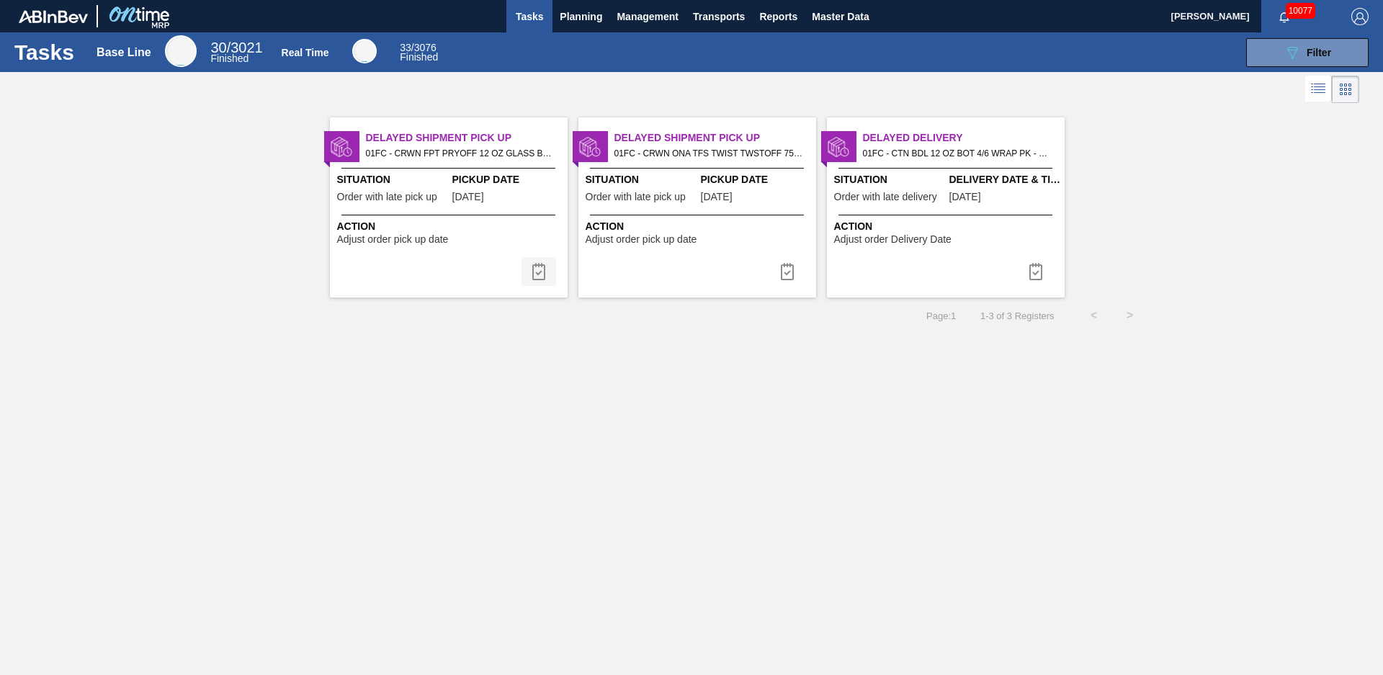
click at [550, 280] on button at bounding box center [538, 271] width 35 height 29
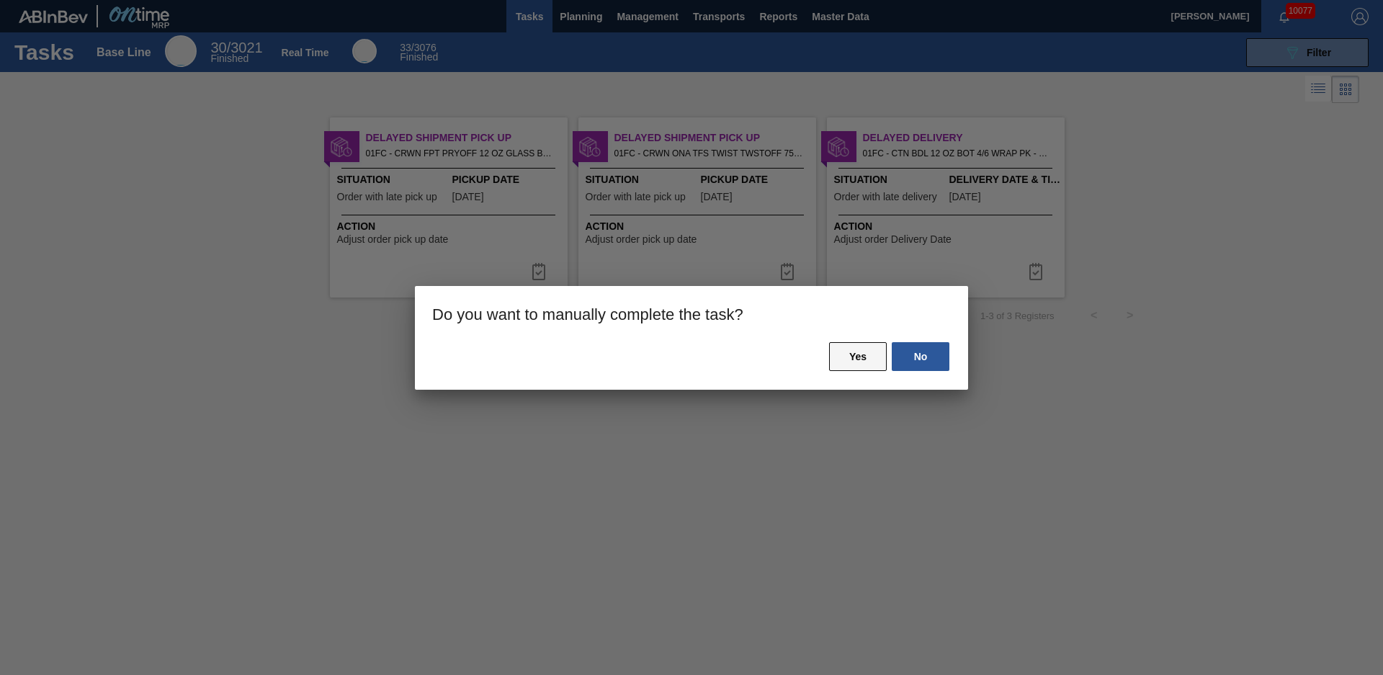
click at [846, 351] on button "Yes" at bounding box center [858, 356] width 58 height 29
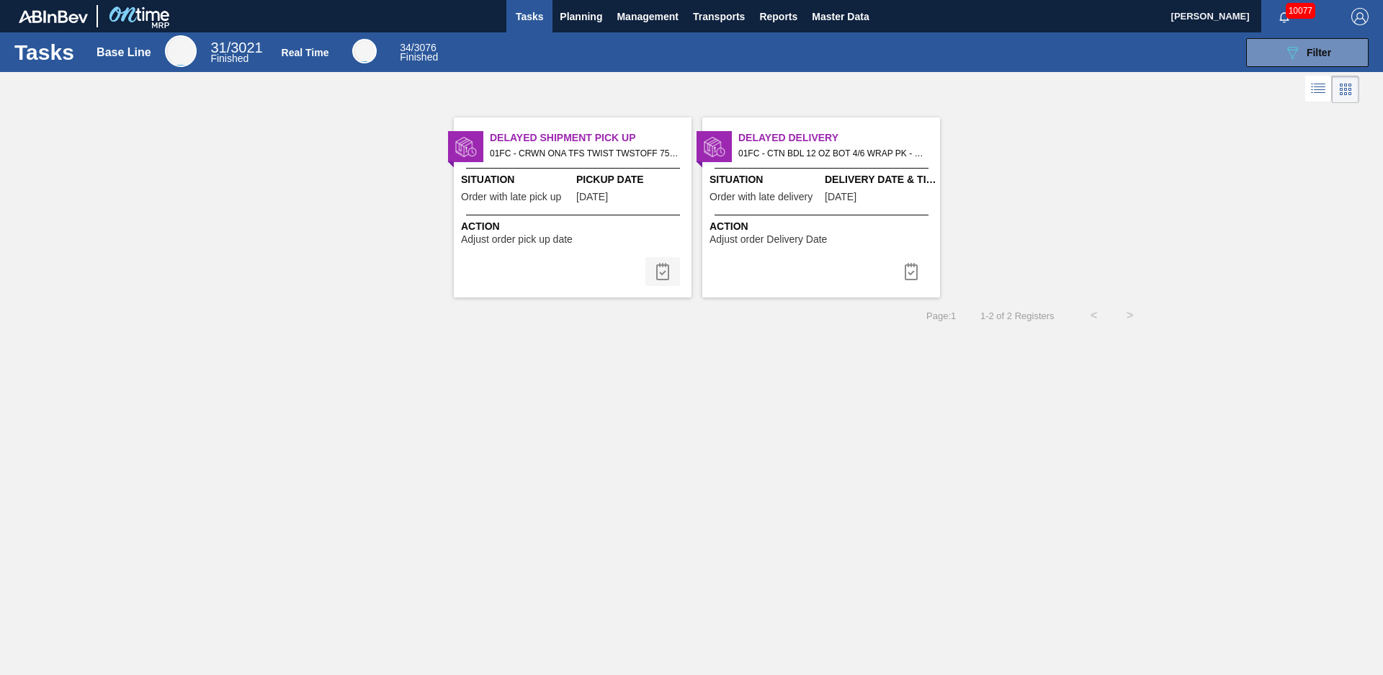
click at [657, 273] on img at bounding box center [662, 271] width 17 height 17
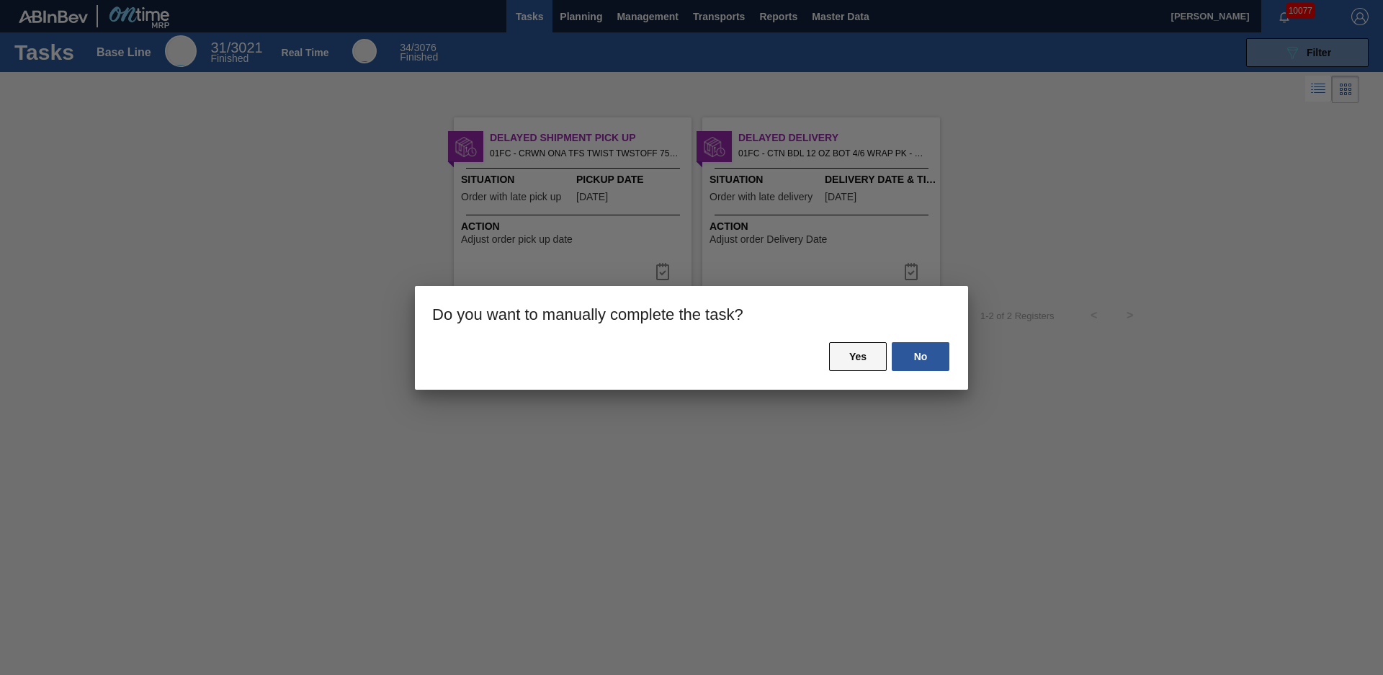
click at [857, 357] on button "Yes" at bounding box center [858, 356] width 58 height 29
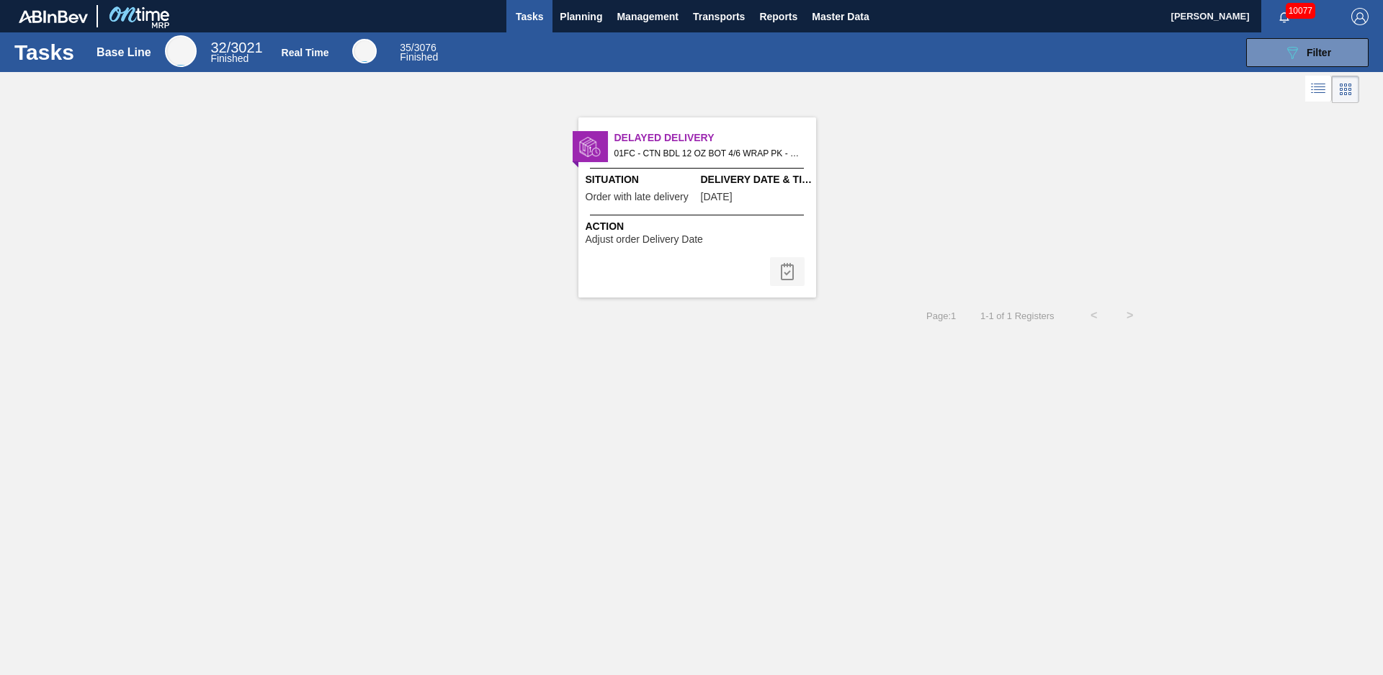
click at [791, 278] on img at bounding box center [787, 271] width 17 height 17
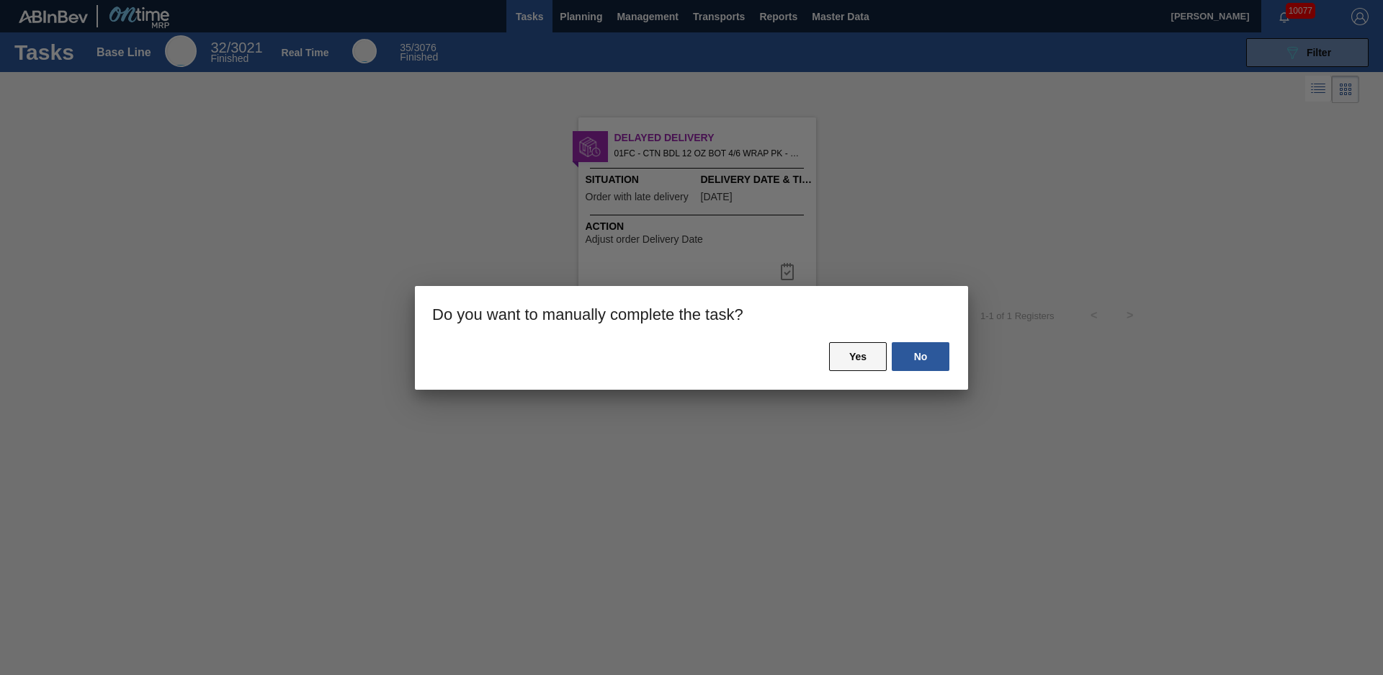
click at [872, 366] on button "Yes" at bounding box center [858, 356] width 58 height 29
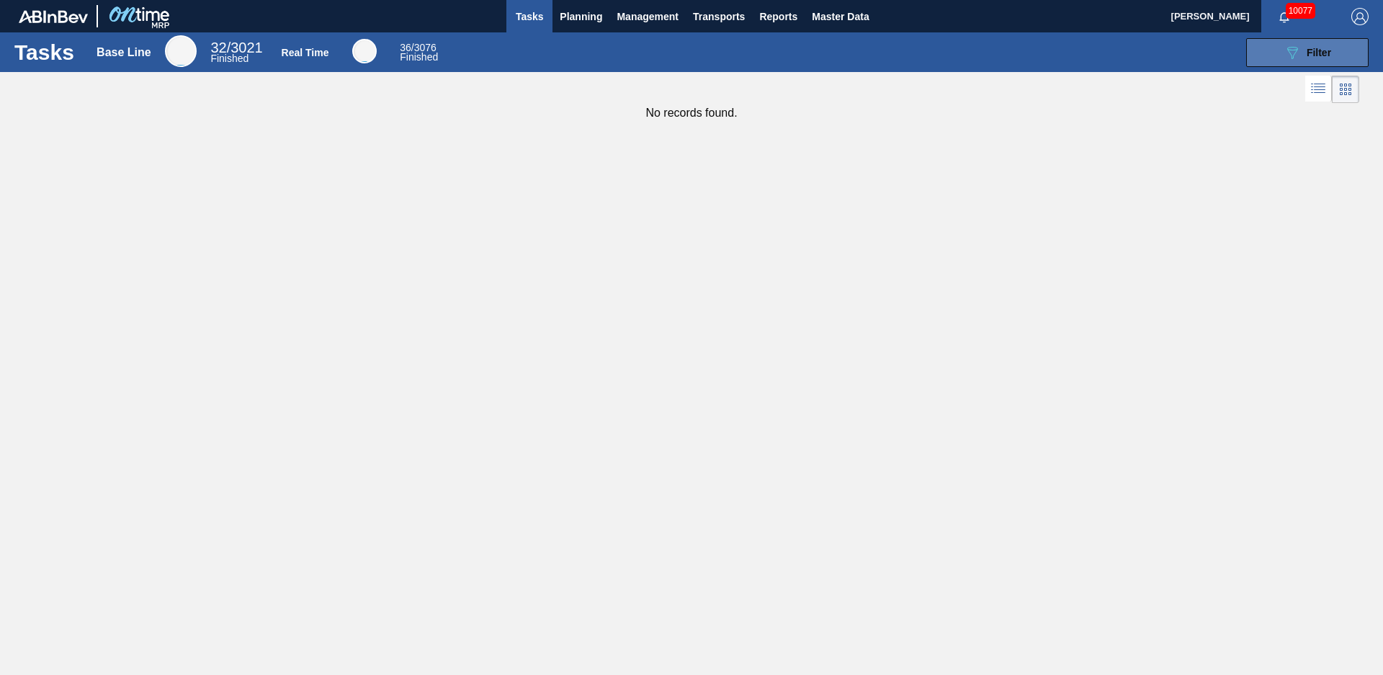
click at [1253, 48] on button "089F7B8B-B2A5-4AFE-B5C0-19BA573D28AC Filter" at bounding box center [1307, 52] width 122 height 29
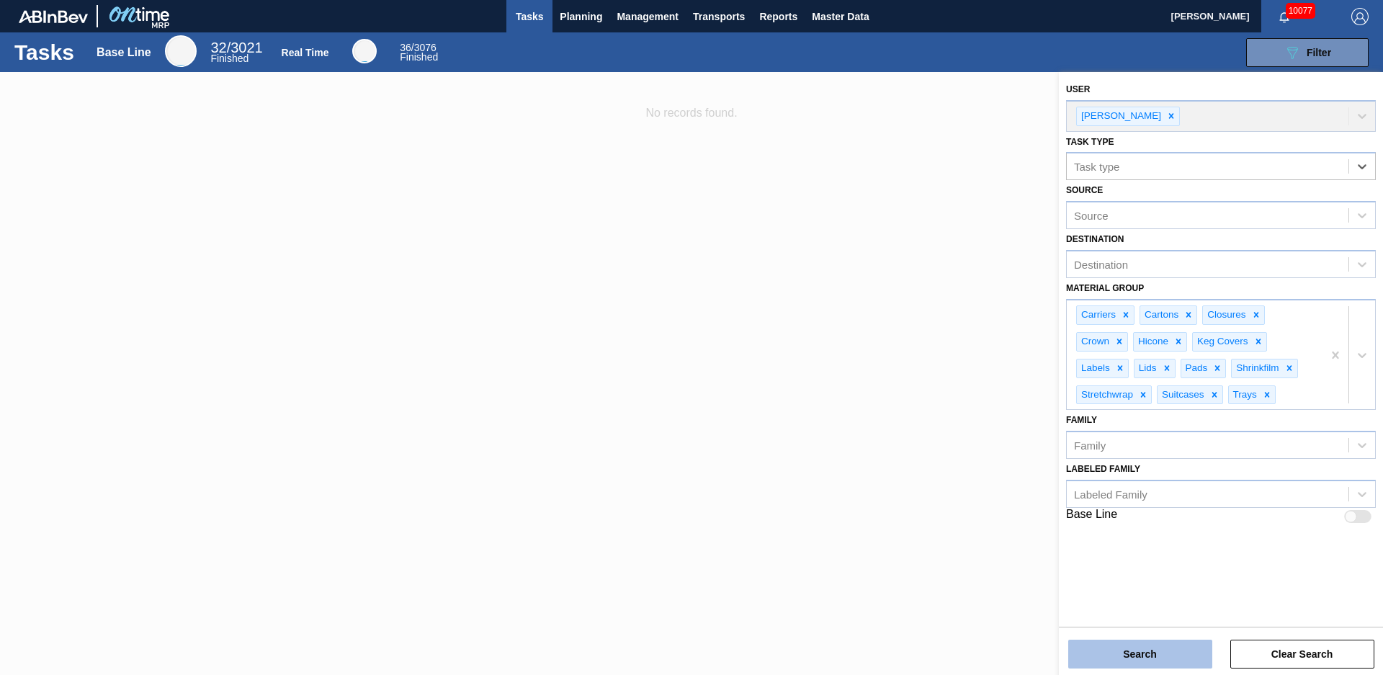
click at [1123, 654] on button "Search" at bounding box center [1140, 654] width 144 height 29
